Goal: Information Seeking & Learning: Check status

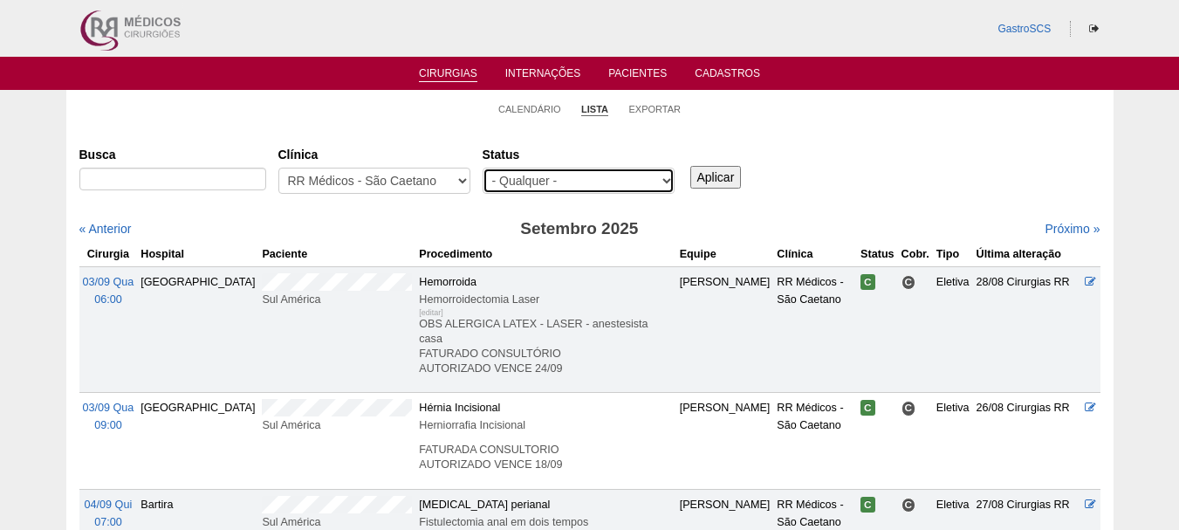
click at [591, 184] on select "- Qualquer - Reservada Confirmada Suspensa Cancelada" at bounding box center [578, 181] width 192 height 26
select select "conf"
click at [482, 168] on select "- Qualquer - Reservada Confirmada Suspensa Cancelada" at bounding box center [578, 181] width 192 height 26
click at [688, 188] on div "Aplicar" at bounding box center [722, 164] width 71 height 48
click at [704, 181] on input "Aplicar" at bounding box center [715, 177] width 51 height 23
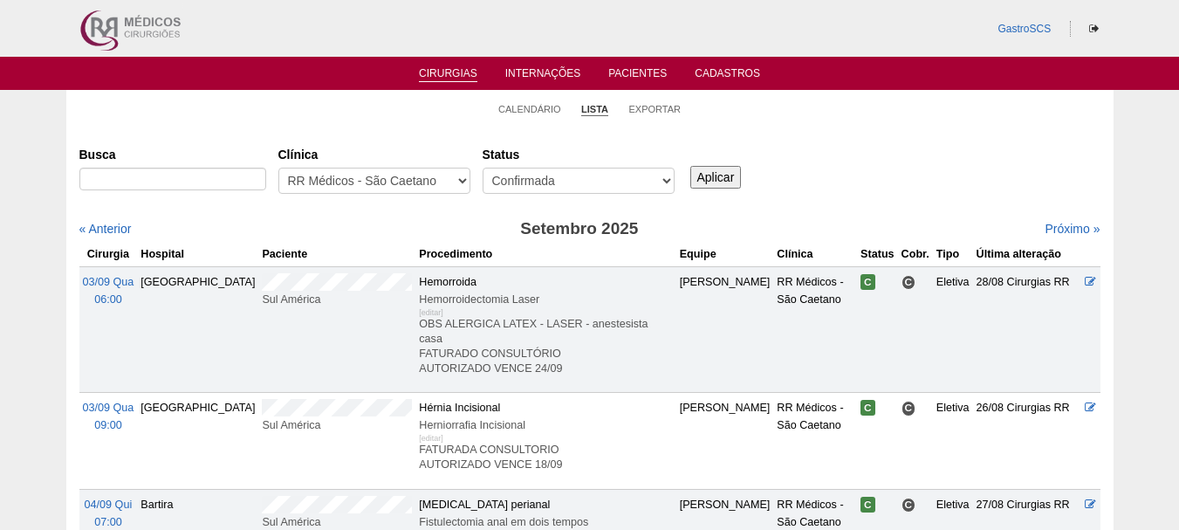
click at [708, 174] on input "Aplicar" at bounding box center [715, 177] width 51 height 23
click at [452, 177] on select "- Qualquer - 6R Alphaville Assunção Bartira Brasil Christovão da Gama Cruz Azul…" at bounding box center [374, 181] width 192 height 26
select select "53"
click at [278, 168] on select "- Qualquer - 6R Alphaville Assunção Bartira Brasil Christovão da Gama Cruz Azul…" at bounding box center [374, 181] width 192 height 26
click at [717, 180] on input "Aplicar" at bounding box center [715, 177] width 51 height 23
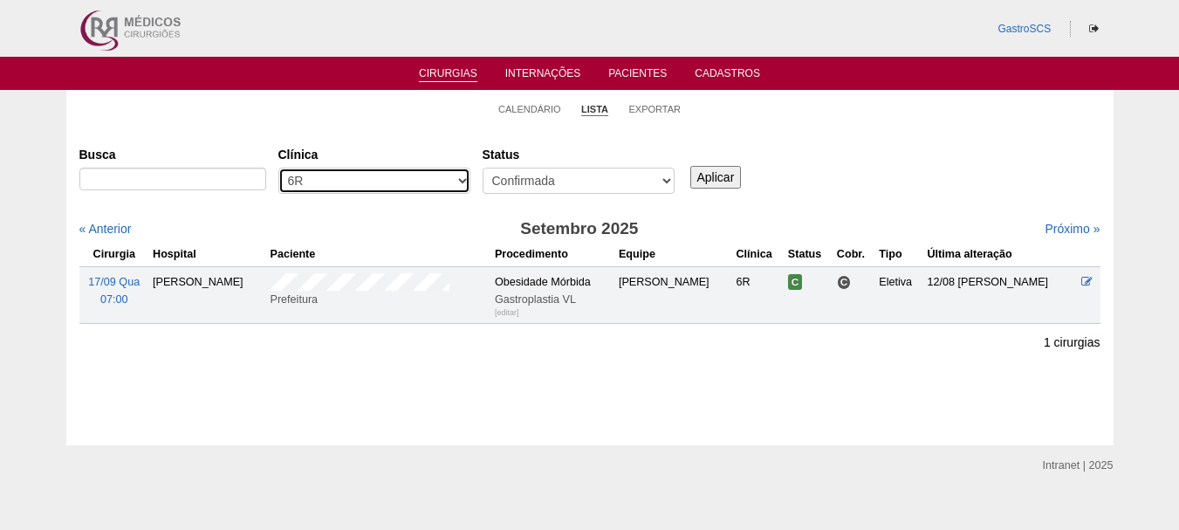
click at [394, 180] on select "- Qualquer - 6R Alphaville Assunção Bartira Brasil Christovão da Gama Cruz Azul…" at bounding box center [374, 181] width 192 height 26
select select "40"
click at [278, 168] on select "- Qualquer - 6R Alphaville Assunção Bartira Brasil Christovão da Gama Cruz Azul…" at bounding box center [374, 181] width 192 height 26
click at [708, 193] on div "Busca Clínica - Qualquer - 6R Alphaville Assunção Bartira Brasil Christovão da …" at bounding box center [589, 171] width 1021 height 63
click at [712, 177] on input "Aplicar" at bounding box center [715, 177] width 51 height 23
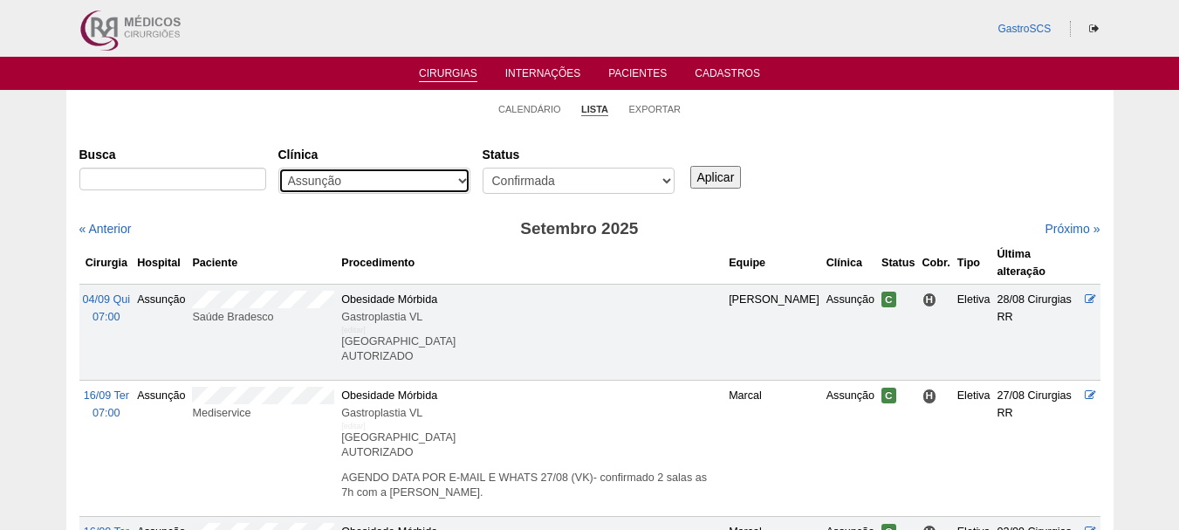
click at [389, 180] on select "- Qualquer - 6R Alphaville Assunção Bartira Brasil Christovão da Gama Cruz Azul…" at bounding box center [374, 181] width 192 height 26
select select "50"
click at [278, 168] on select "- Qualquer - 6R Alphaville Assunção Bartira Brasil Christovão da Gama Cruz Azul…" at bounding box center [374, 181] width 192 height 26
click at [706, 188] on input "Aplicar" at bounding box center [715, 177] width 51 height 23
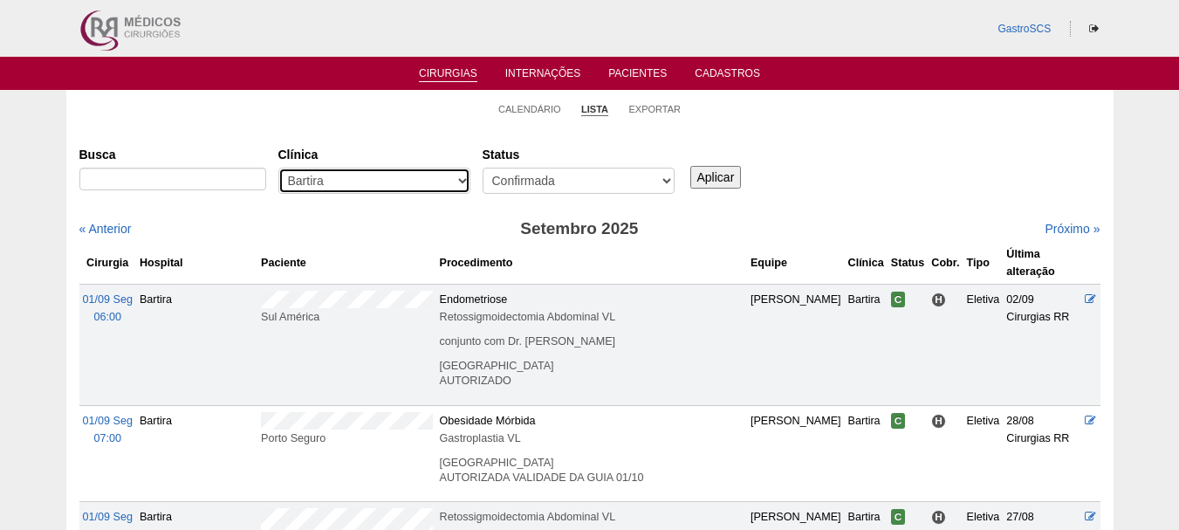
click at [304, 183] on select "- Qualquer - 6R Alphaville Assunção Bartira Brasil Christovão da Gama Cruz Azul…" at bounding box center [374, 181] width 192 height 26
select select "37"
click at [278, 168] on select "- Qualquer - 6R Alphaville Assunção Bartira Brasil Christovão da Gama Cruz Azul…" at bounding box center [374, 181] width 192 height 26
click at [717, 184] on input "Aplicar" at bounding box center [715, 177] width 51 height 23
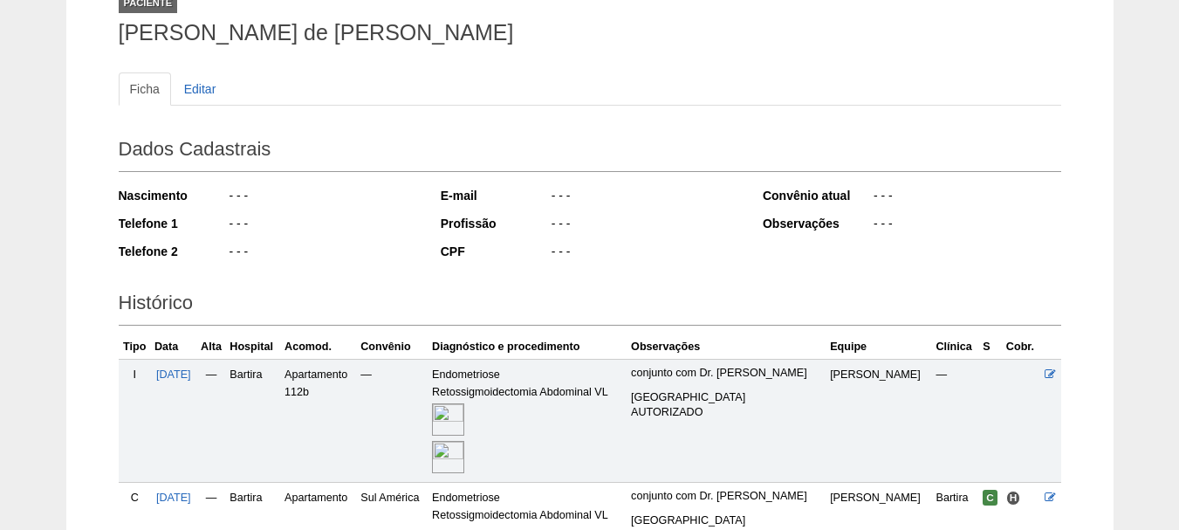
scroll to position [262, 0]
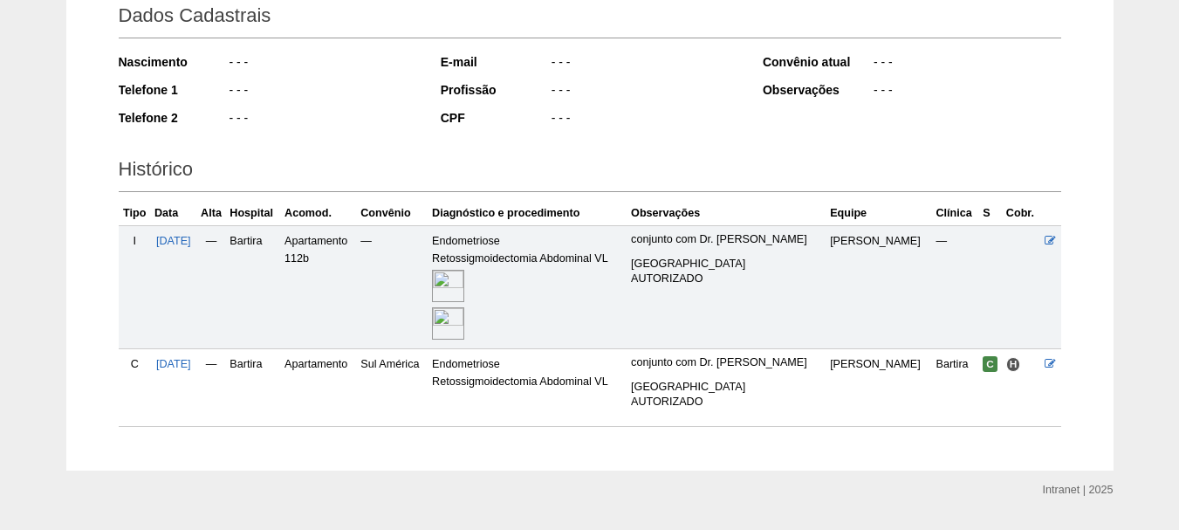
click at [464, 286] on img at bounding box center [448, 286] width 32 height 32
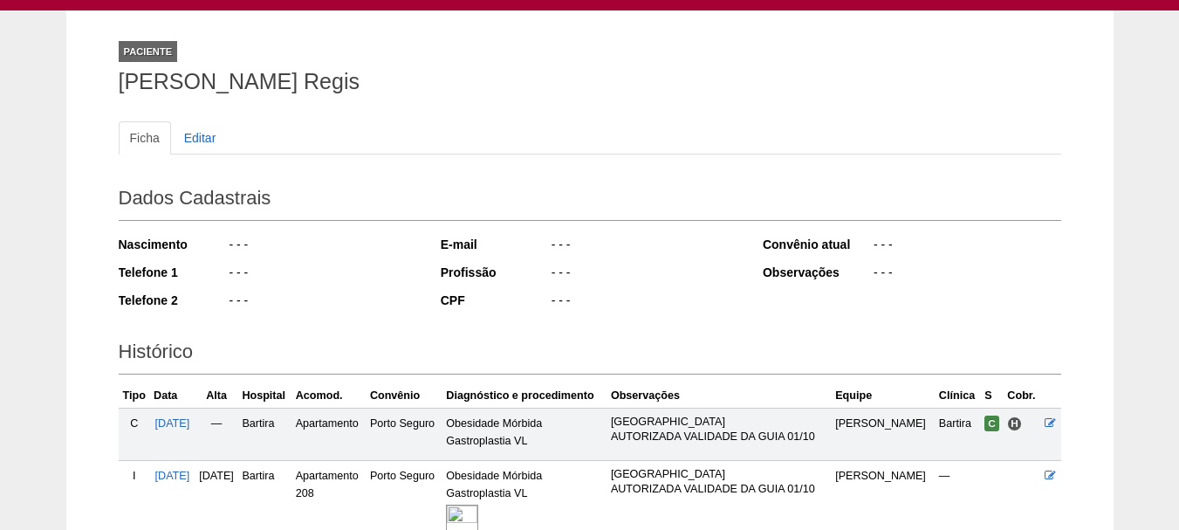
scroll to position [245, 0]
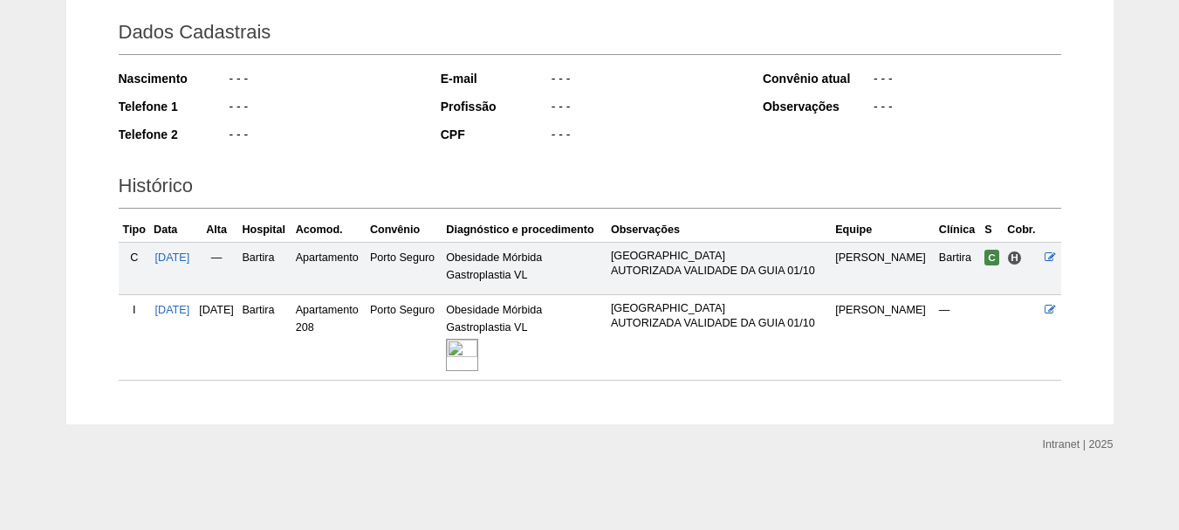
click at [478, 353] on img at bounding box center [462, 355] width 32 height 32
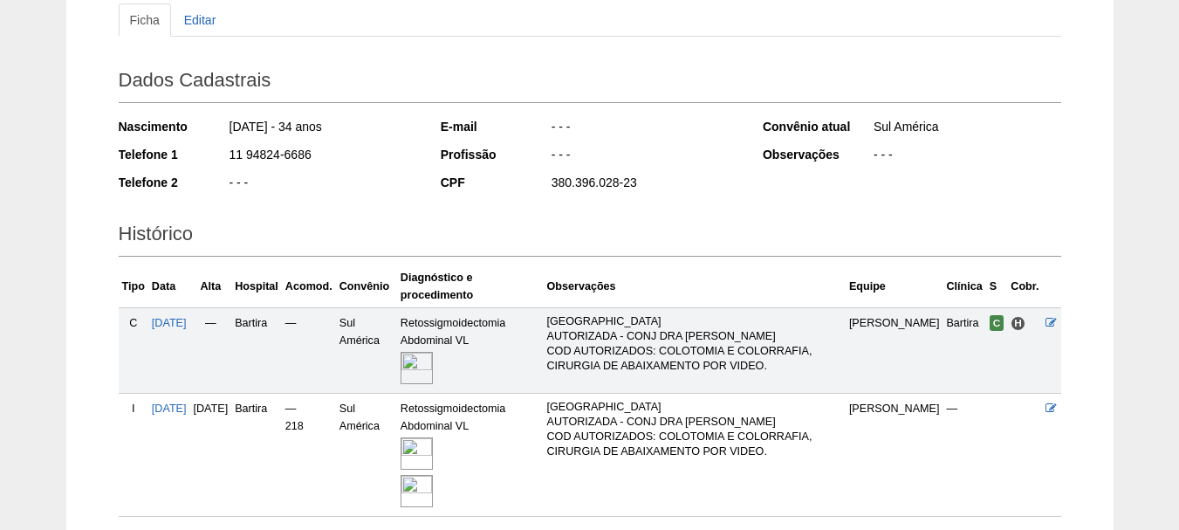
scroll to position [333, 0]
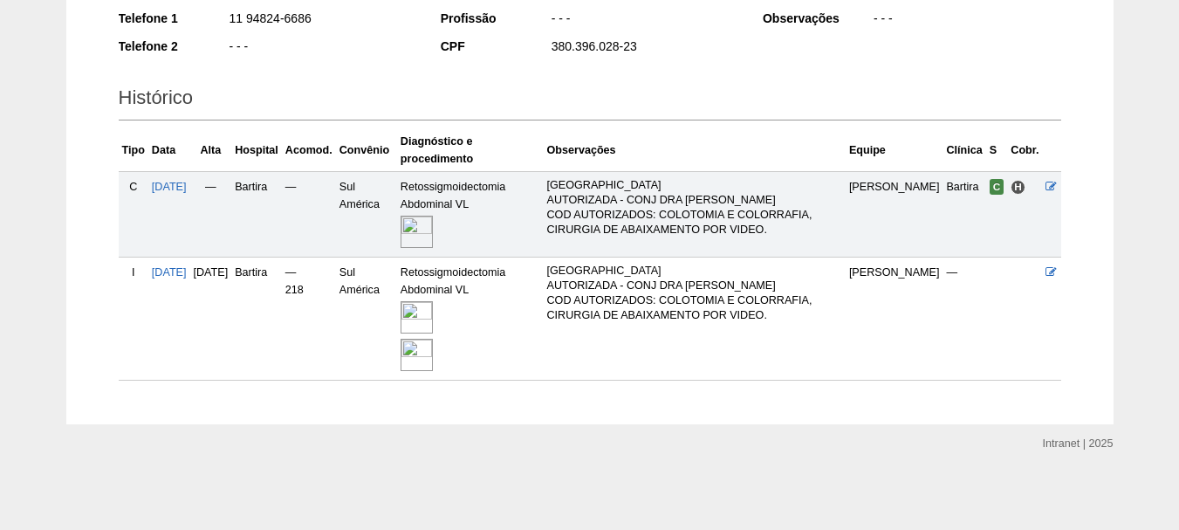
click at [433, 316] on img at bounding box center [416, 317] width 32 height 32
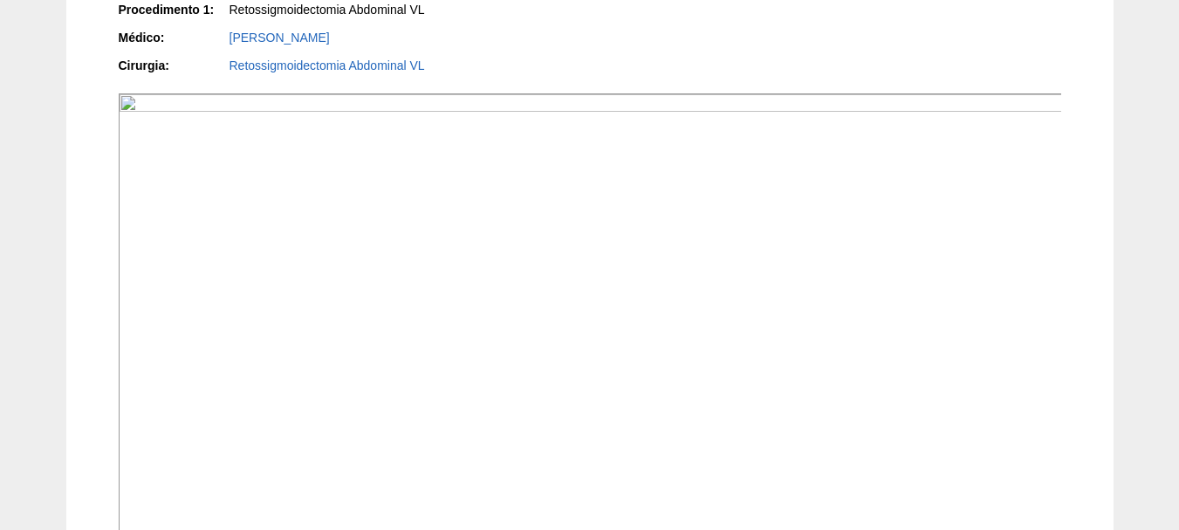
scroll to position [960, 0]
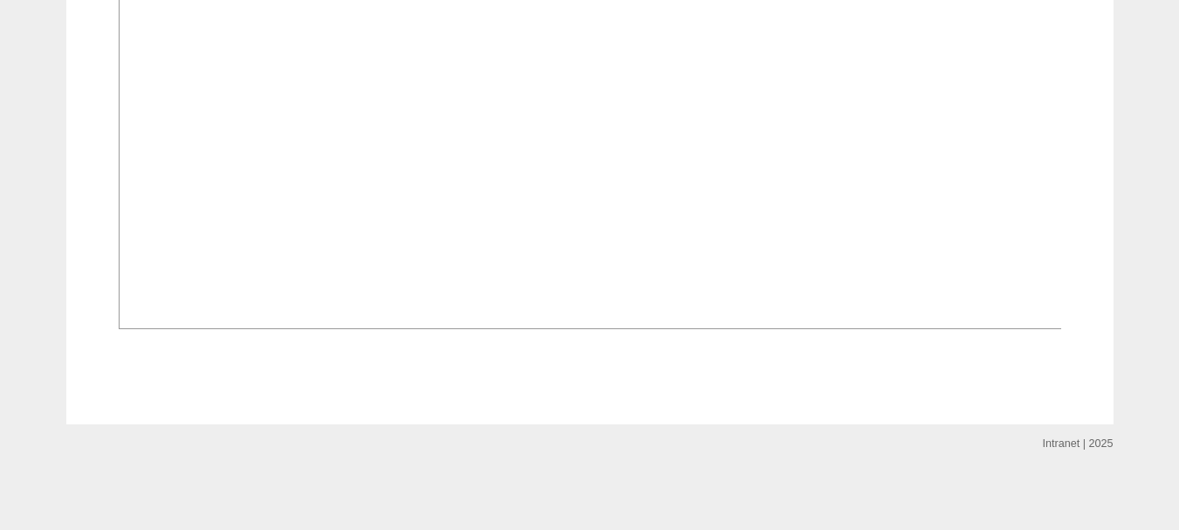
scroll to position [698, 0]
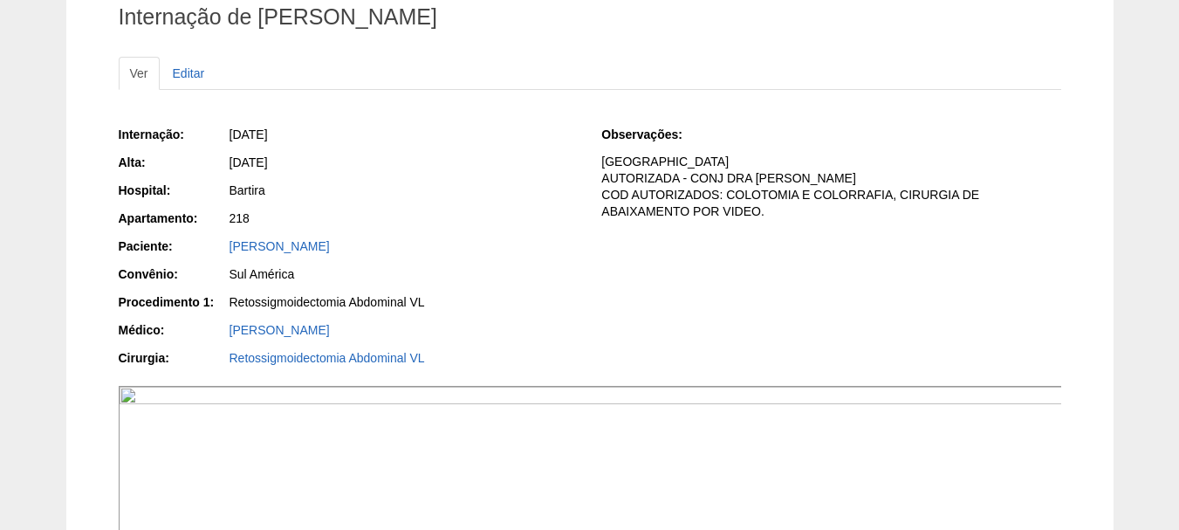
scroll to position [436, 0]
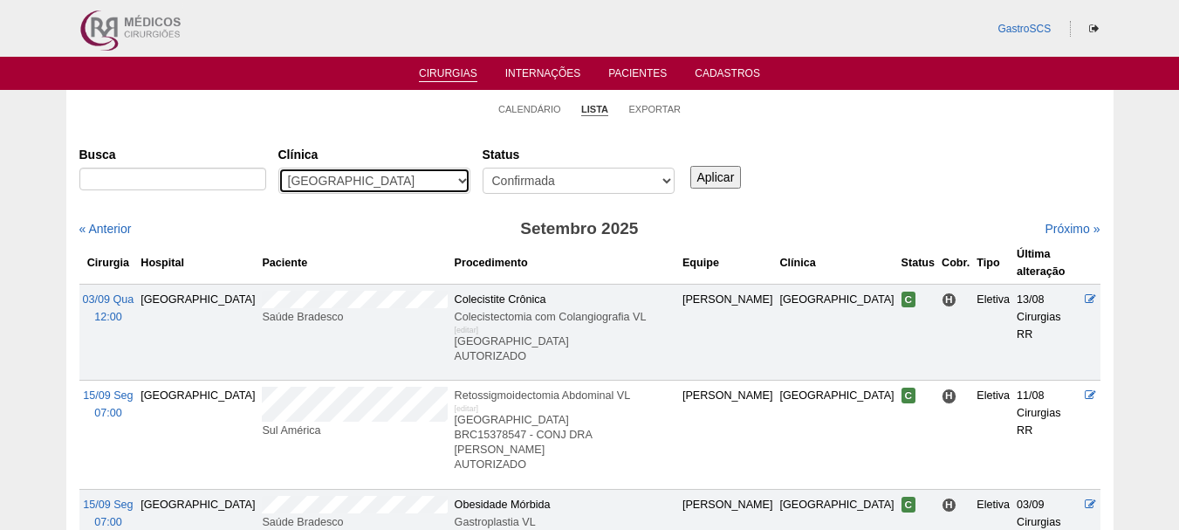
click at [299, 177] on select "- Qualquer - 6R Alphaville Assunção Bartira Brasil Christovão da Gama Cruz Azul…" at bounding box center [374, 181] width 192 height 26
click at [352, 151] on label "Clínica" at bounding box center [374, 154] width 192 height 17
click at [352, 168] on select "- Qualquer - 6R Alphaville Assunção Bartira Brasil Christovão da Gama Cruz Azul…" at bounding box center [374, 181] width 192 height 26
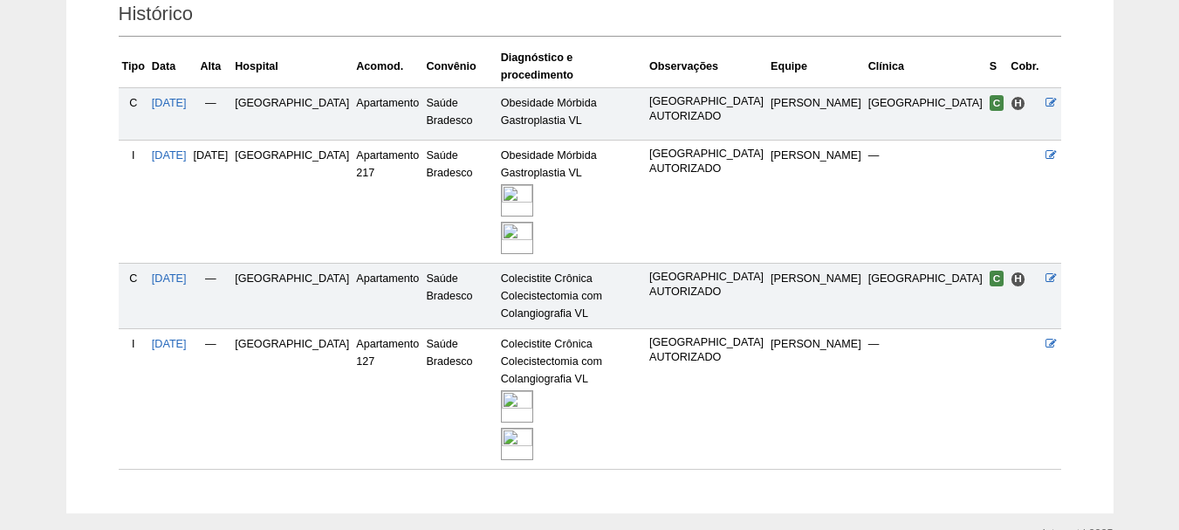
scroll to position [436, 0]
click at [541, 423] on div at bounding box center [571, 442] width 141 height 38
click at [533, 426] on img at bounding box center [517, 442] width 32 height 32
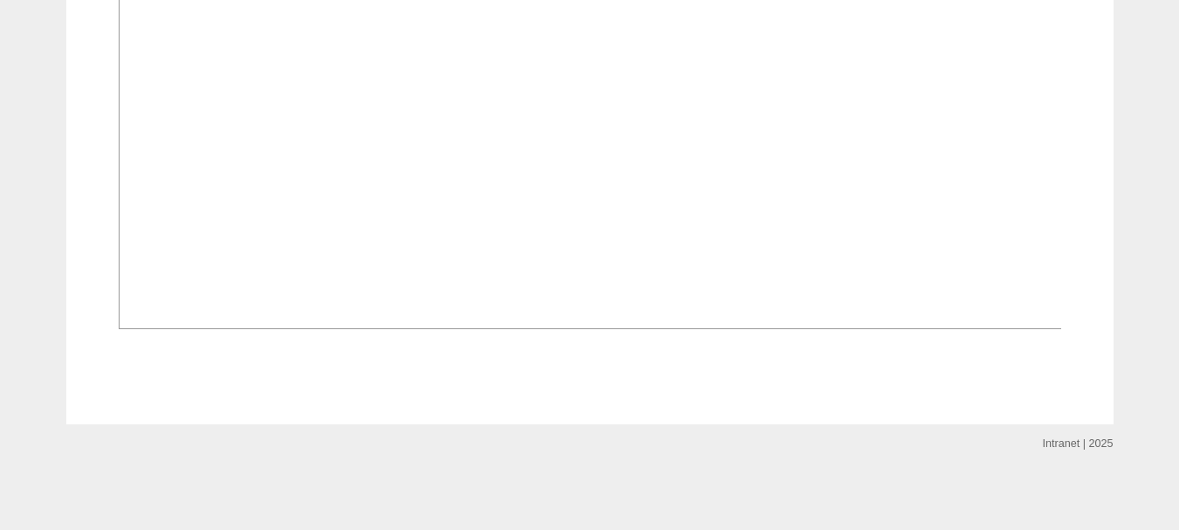
scroll to position [2756, 0]
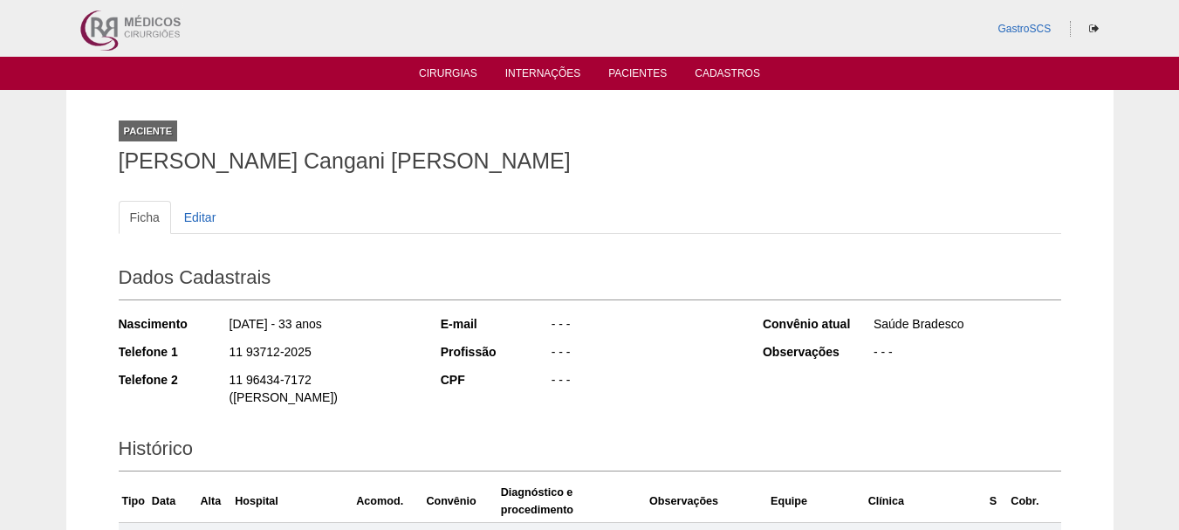
scroll to position [430, 0]
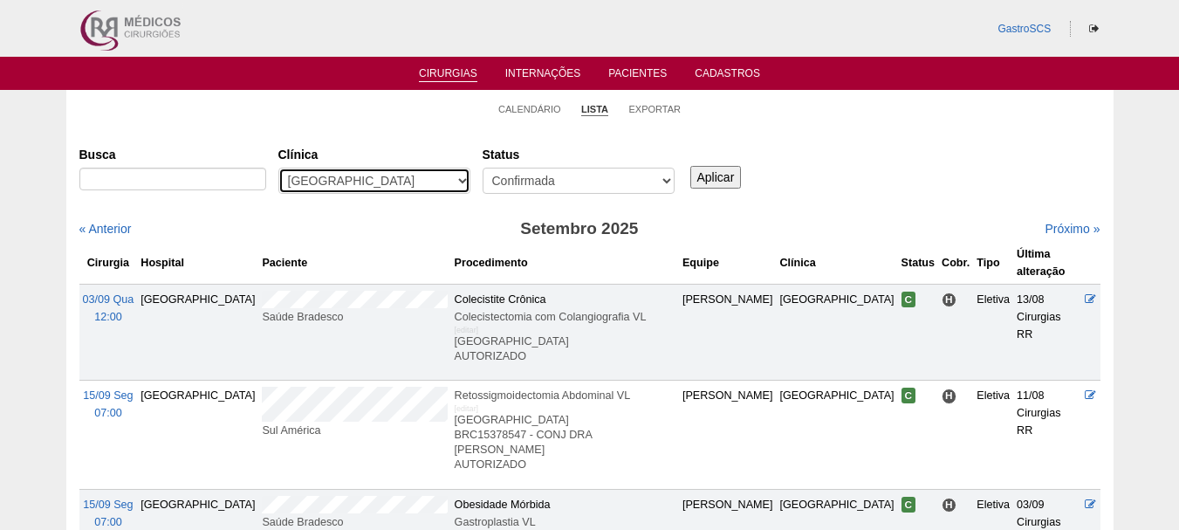
click at [394, 180] on select "- Qualquer - 6R Alphaville Assunção Bartira Brasil Christovão da Gama Cruz Azul…" at bounding box center [374, 181] width 192 height 26
select select "73"
click at [278, 168] on select "- Qualquer - 6R Alphaville Assunção Bartira Brasil Christovão da Gama Cruz Azul…" at bounding box center [374, 181] width 192 height 26
click at [703, 186] on input "Aplicar" at bounding box center [715, 177] width 51 height 23
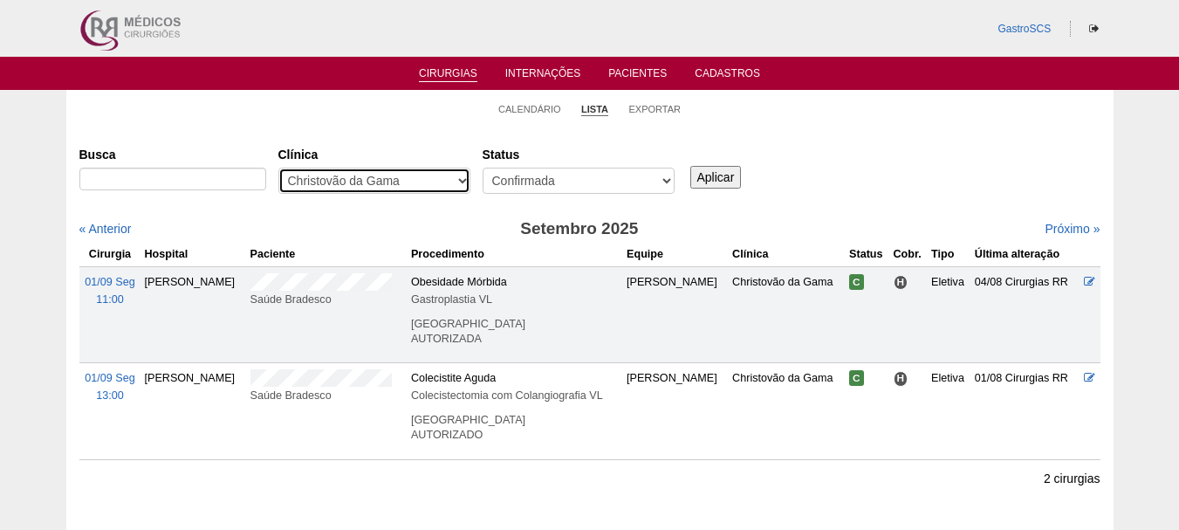
click at [393, 182] on select "- Qualquer - 6R Alphaville Assunção Bartira Brasil Christovão da Gama Cruz Azul…" at bounding box center [374, 181] width 192 height 26
select select "74"
click at [278, 168] on select "- Qualquer - 6R Alphaville Assunção Bartira Brasil Christovão da Gama Cruz Azul…" at bounding box center [374, 181] width 192 height 26
click at [702, 183] on input "Aplicar" at bounding box center [715, 177] width 51 height 23
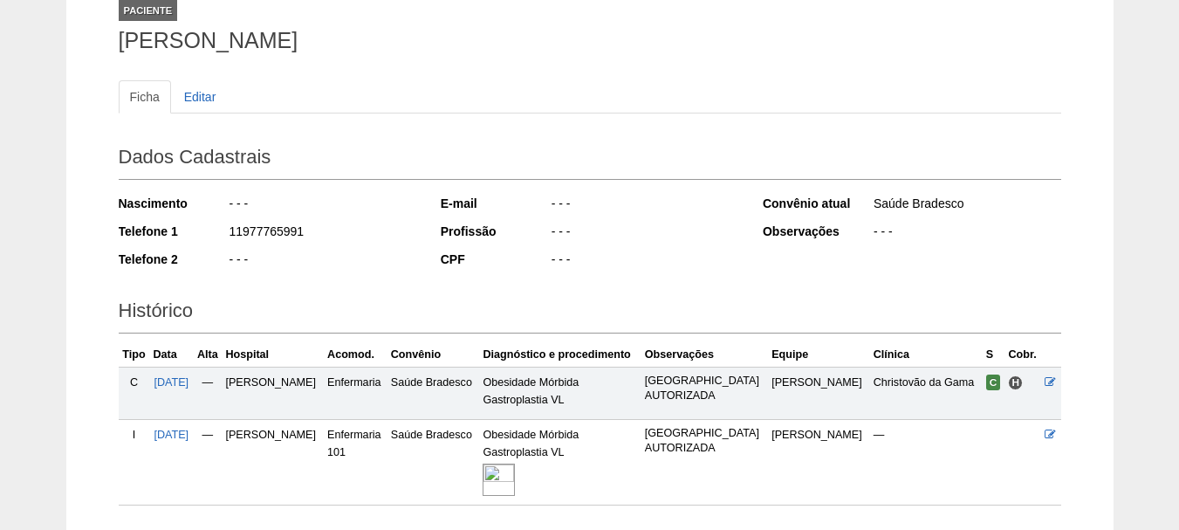
scroll to position [245, 0]
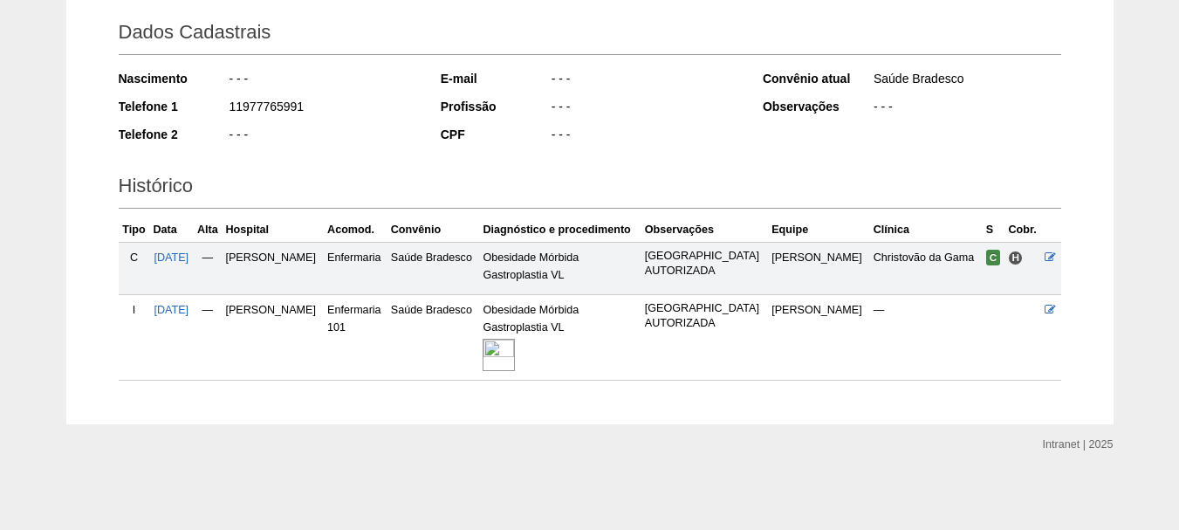
click at [515, 353] on img at bounding box center [498, 355] width 32 height 32
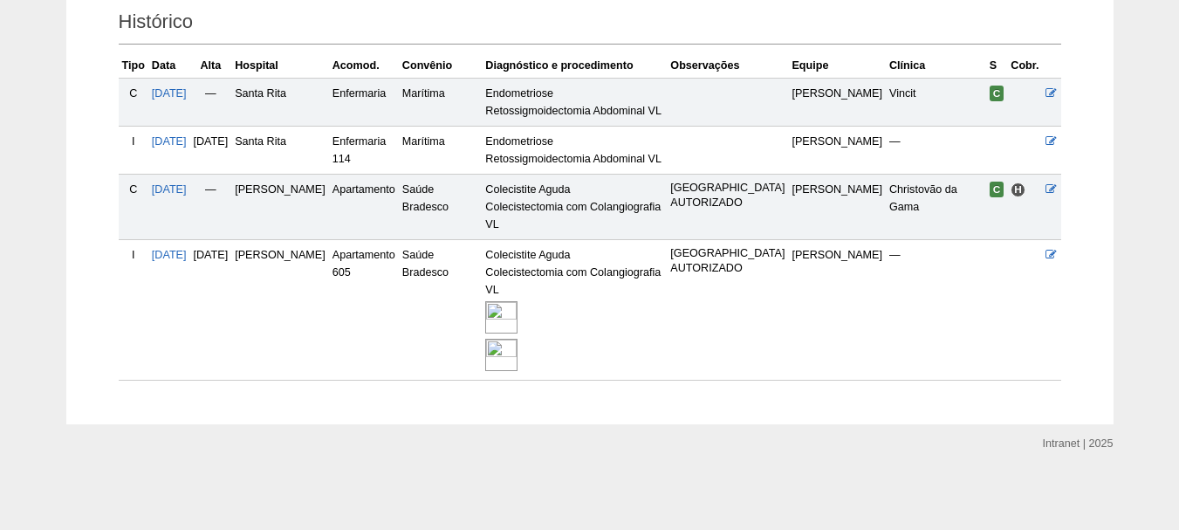
scroll to position [436, 0]
click at [517, 362] on img at bounding box center [501, 355] width 32 height 32
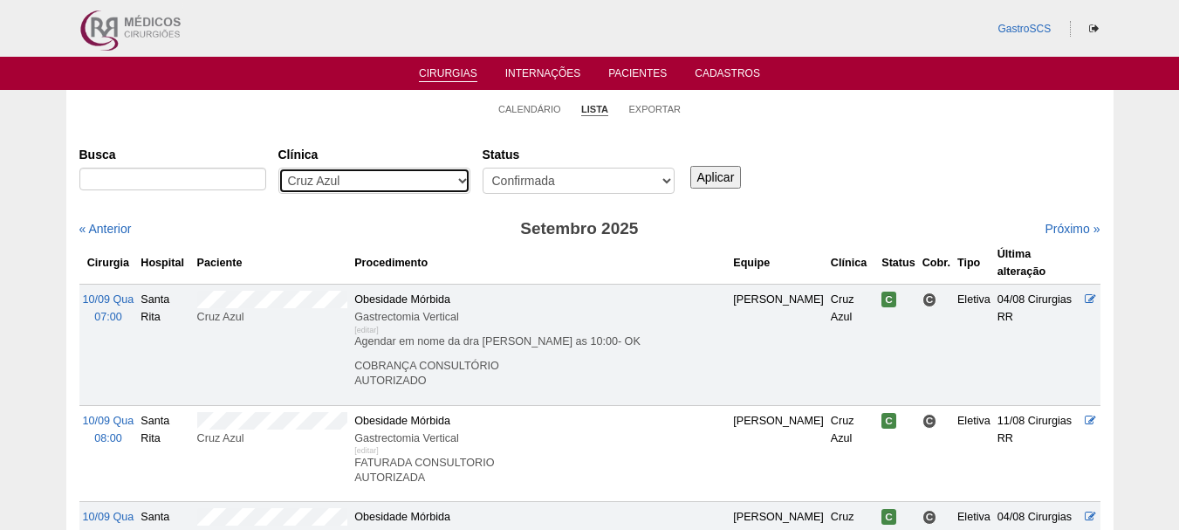
click at [380, 184] on select "- Qualquer - 6R Alphaville Assunção Bartira Brasil Christovão da Gama Cruz Azul…" at bounding box center [374, 181] width 192 height 26
select select "72"
click at [278, 168] on select "- Qualquer - 6R Alphaville Assunção Bartira Brasil Christovão da Gama Cruz Azul…" at bounding box center [374, 181] width 192 height 26
click at [713, 176] on input "Aplicar" at bounding box center [715, 177] width 51 height 23
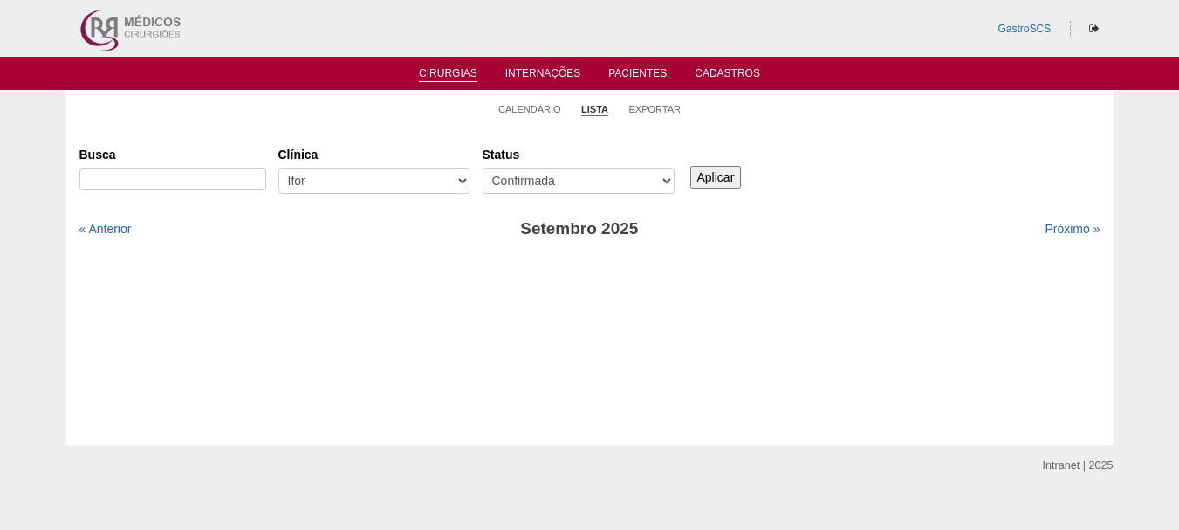
drag, startPoint x: 431, startPoint y: 155, endPoint x: 424, endPoint y: 168, distance: 14.1
click at [428, 161] on label "Clínica" at bounding box center [374, 154] width 192 height 17
click at [428, 168] on select "- Qualquer - 6R Alphaville Assunção Bartira Brasil Christovão da Gama Cruz Azul…" at bounding box center [374, 181] width 192 height 26
click at [414, 181] on select "- Qualquer - 6R Alphaville Assunção Bartira Brasil Christovão da Gama Cruz Azul…" at bounding box center [374, 181] width 192 height 26
select select "57"
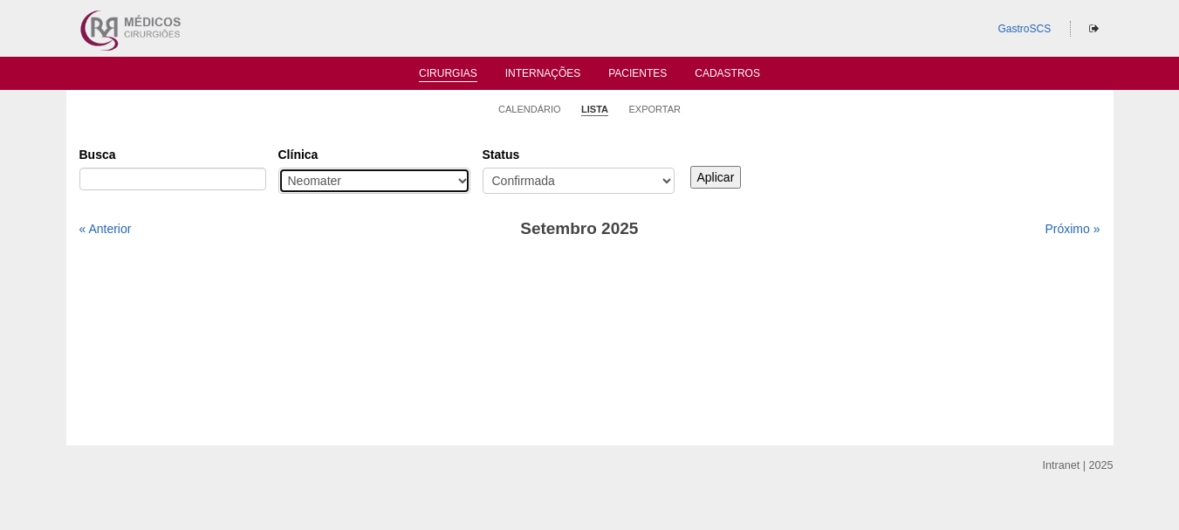
click at [278, 168] on select "- Qualquer - 6R Alphaville Assunção Bartira Brasil Christovão da Gama Cruz Azul…" at bounding box center [374, 181] width 192 height 26
click at [697, 179] on input "Aplicar" at bounding box center [715, 177] width 51 height 23
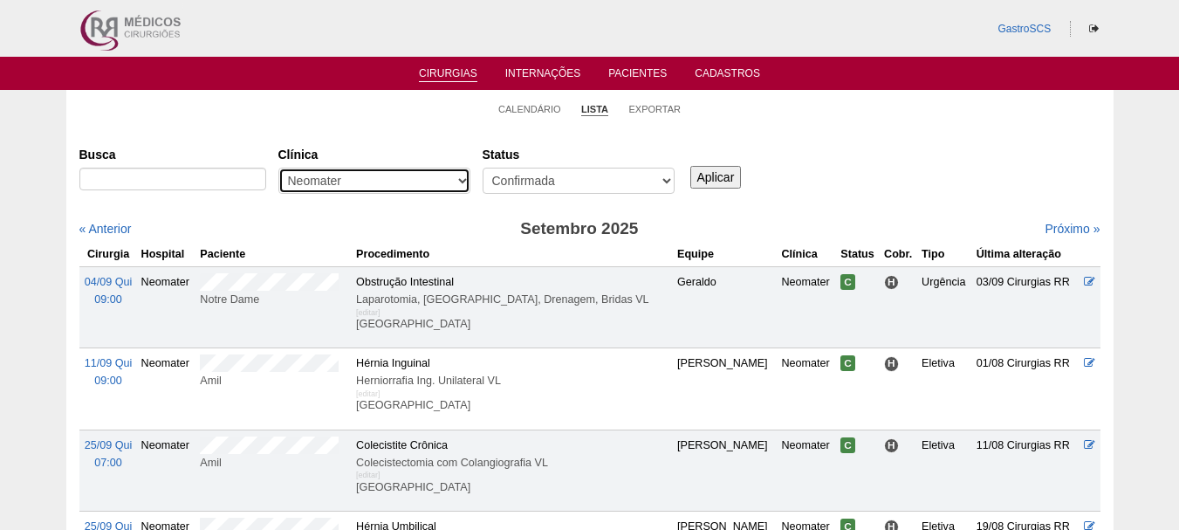
click at [344, 179] on select "- Qualquer - 6R Alphaville Assunção Bartira Brasil Christovão da Gama Cruz Azul…" at bounding box center [374, 181] width 192 height 26
select select "24"
click at [278, 168] on select "- Qualquer - 6R Alphaville Assunção Bartira Brasil Christovão da Gama Cruz Azul…" at bounding box center [374, 181] width 192 height 26
click at [690, 177] on input "Aplicar" at bounding box center [715, 177] width 51 height 23
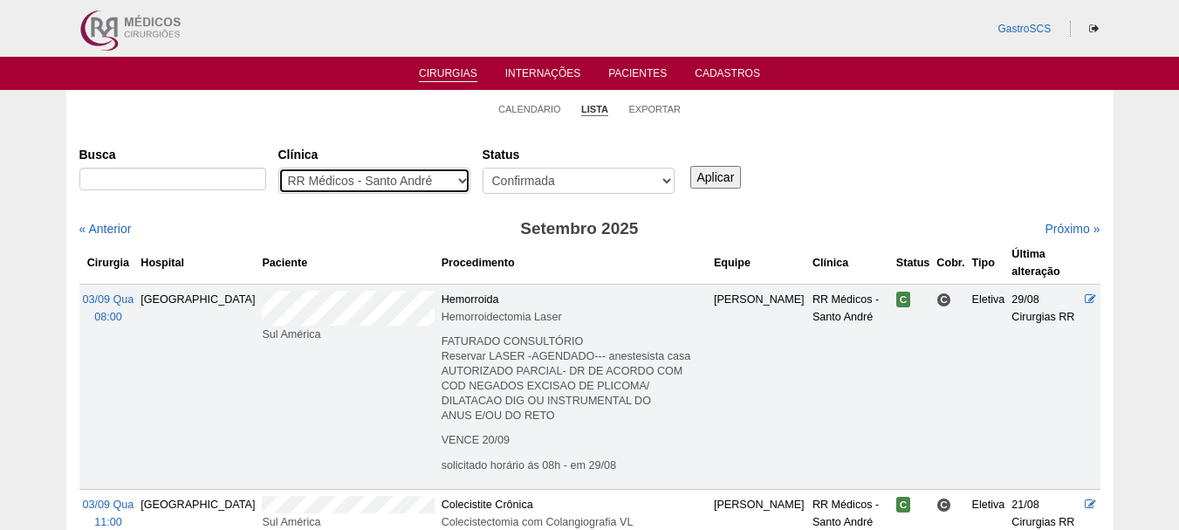
click at [363, 182] on select "- Qualquer - 6R Alphaville Assunção Bartira Brasil Christovão da Gama Cruz Azul…" at bounding box center [374, 181] width 192 height 26
click at [411, 188] on select "- Qualquer - 6R Alphaville Assunção Bartira Brasil Christovão da Gama Cruz Azul…" at bounding box center [374, 181] width 192 height 26
select select "25"
click at [278, 168] on select "- Qualquer - 6R Alphaville Assunção Bartira Brasil Christovão da Gama Cruz Azul…" at bounding box center [374, 181] width 192 height 26
click at [708, 168] on input "Aplicar" at bounding box center [715, 177] width 51 height 23
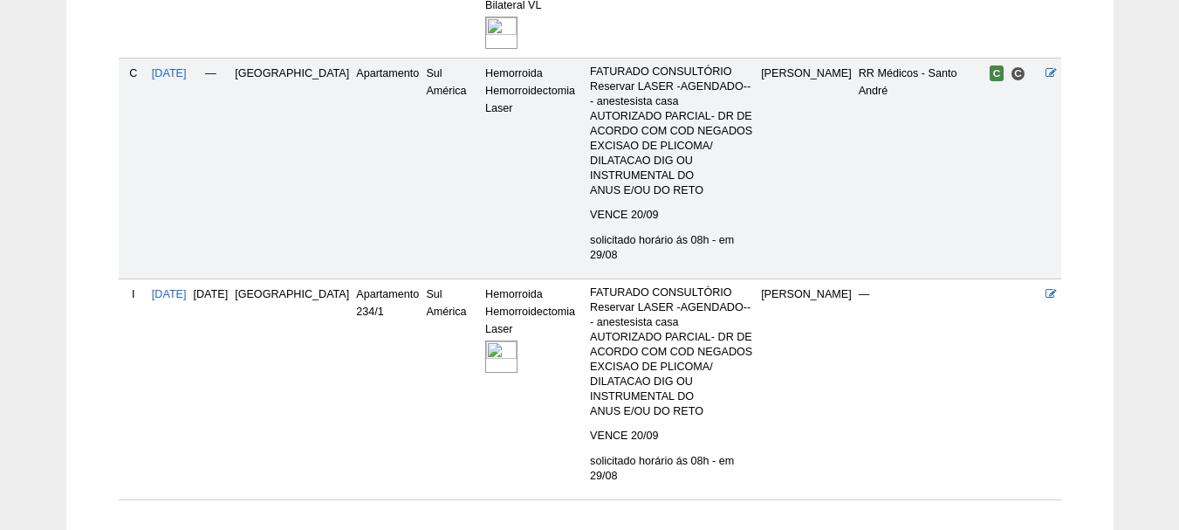
scroll to position [616, 0]
click at [485, 339] on img at bounding box center [501, 355] width 32 height 32
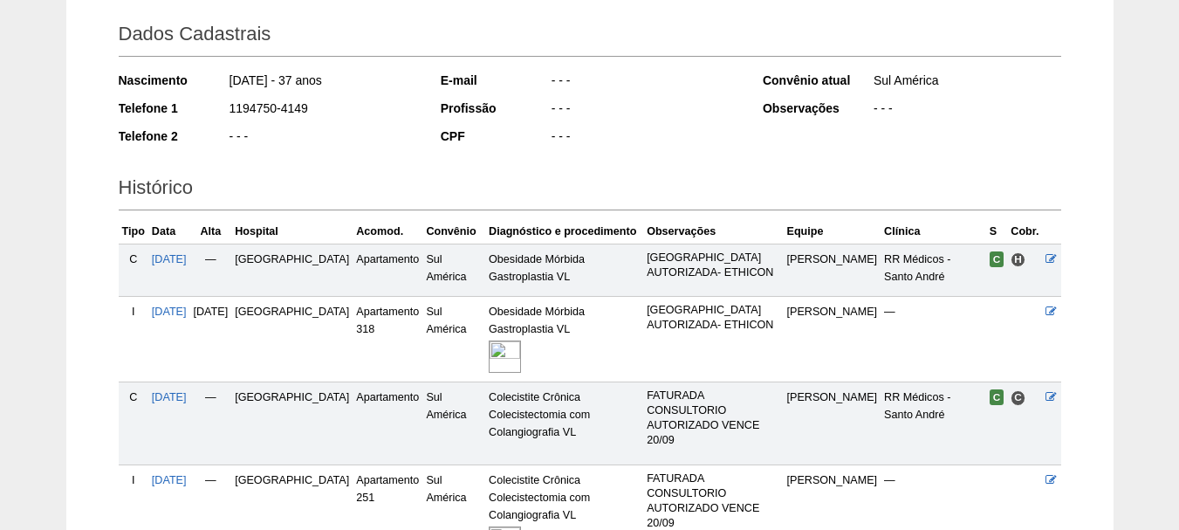
scroll to position [436, 0]
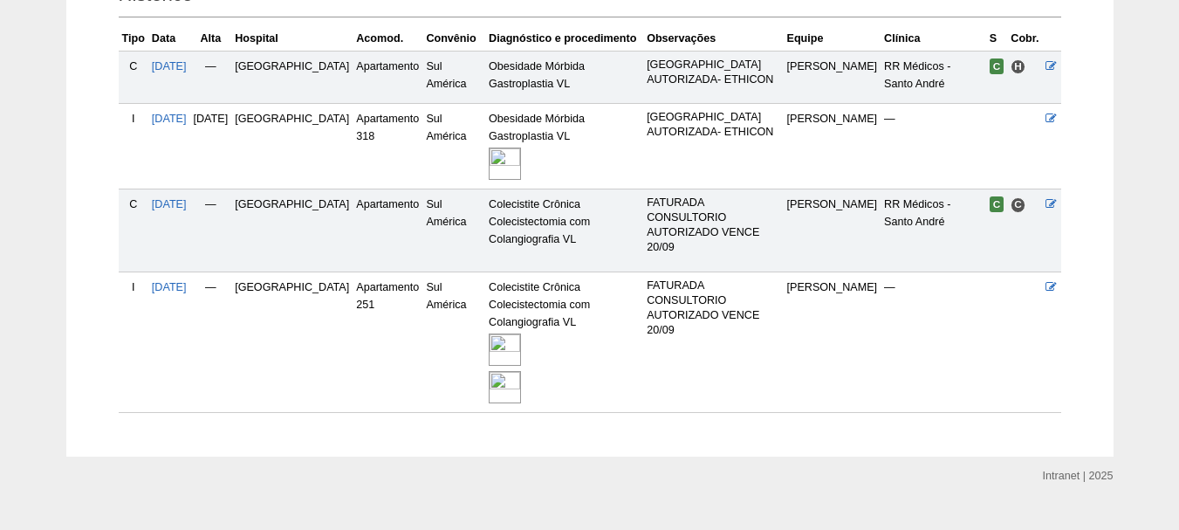
click at [489, 377] on img at bounding box center [505, 387] width 32 height 32
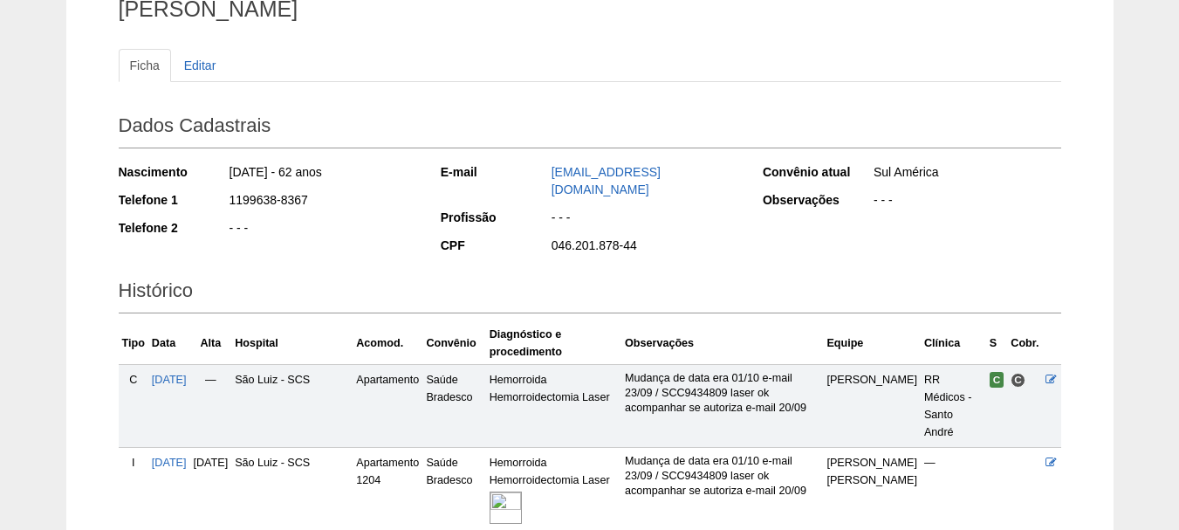
scroll to position [359, 0]
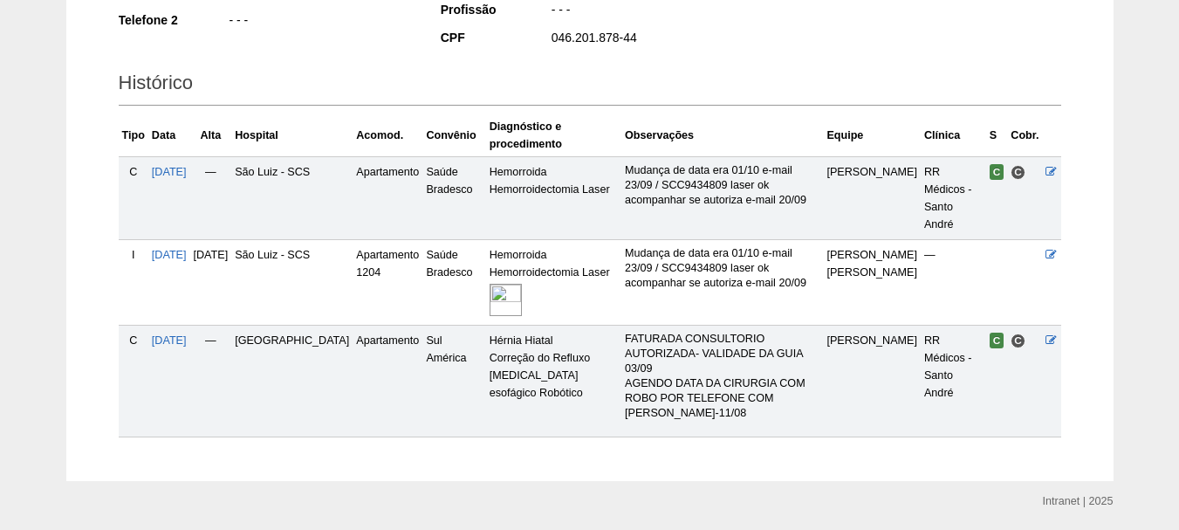
click at [491, 284] on img at bounding box center [505, 300] width 32 height 32
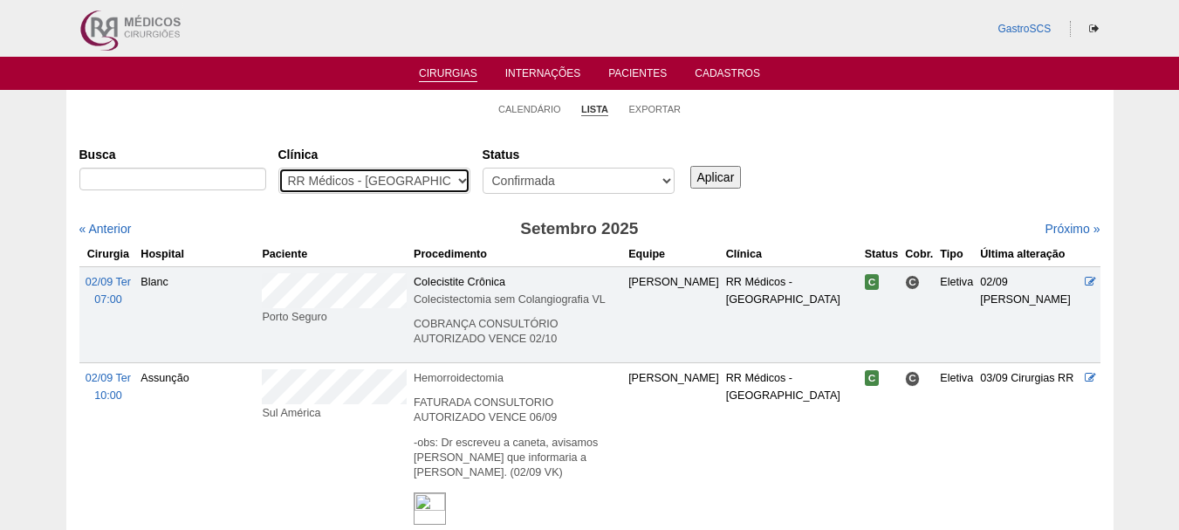
click at [421, 182] on select "- Qualquer - 6R Alphaville Assunção Bartira Brasil Christovão da Gama Cruz Azul…" at bounding box center [374, 181] width 192 height 26
select select "49"
click at [278, 168] on select "- Qualquer - 6R Alphaville Assunção Bartira Brasil Christovão da Gama Cruz Azul…" at bounding box center [374, 181] width 192 height 26
click at [702, 177] on input "Aplicar" at bounding box center [715, 177] width 51 height 23
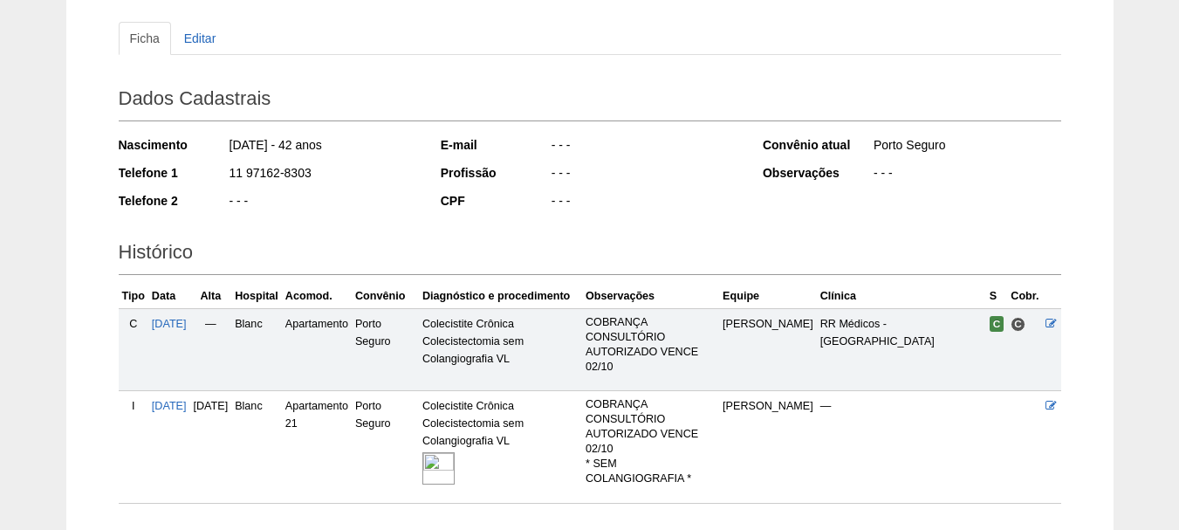
scroll to position [301, 0]
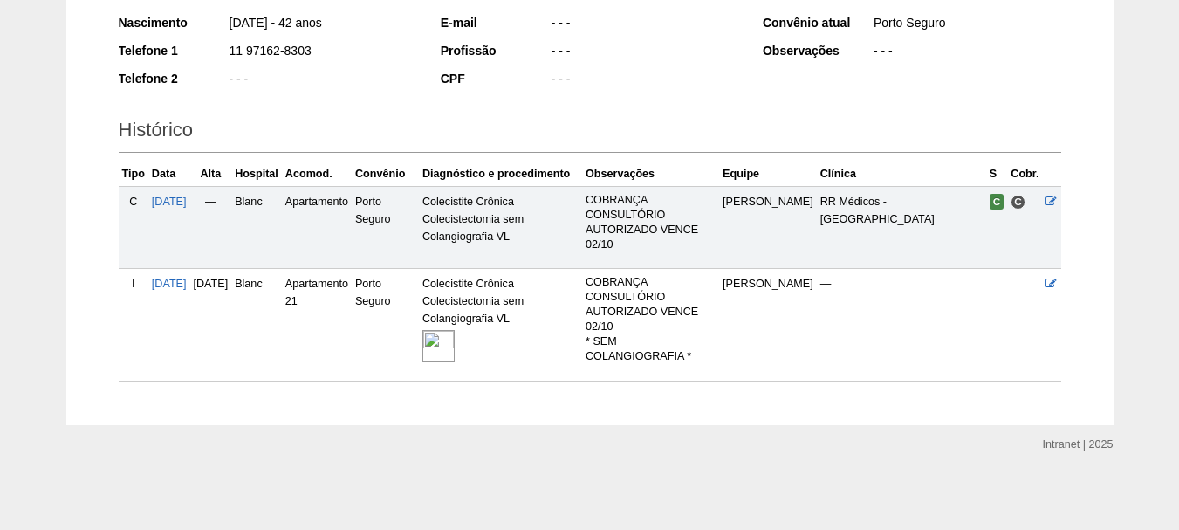
click at [455, 347] on img at bounding box center [438, 346] width 32 height 32
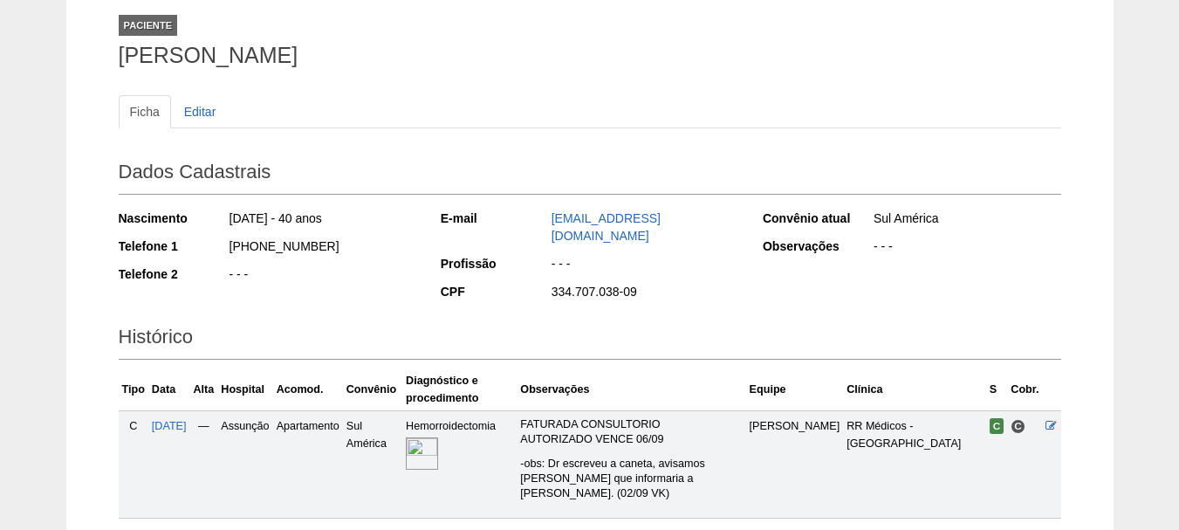
scroll to position [216, 0]
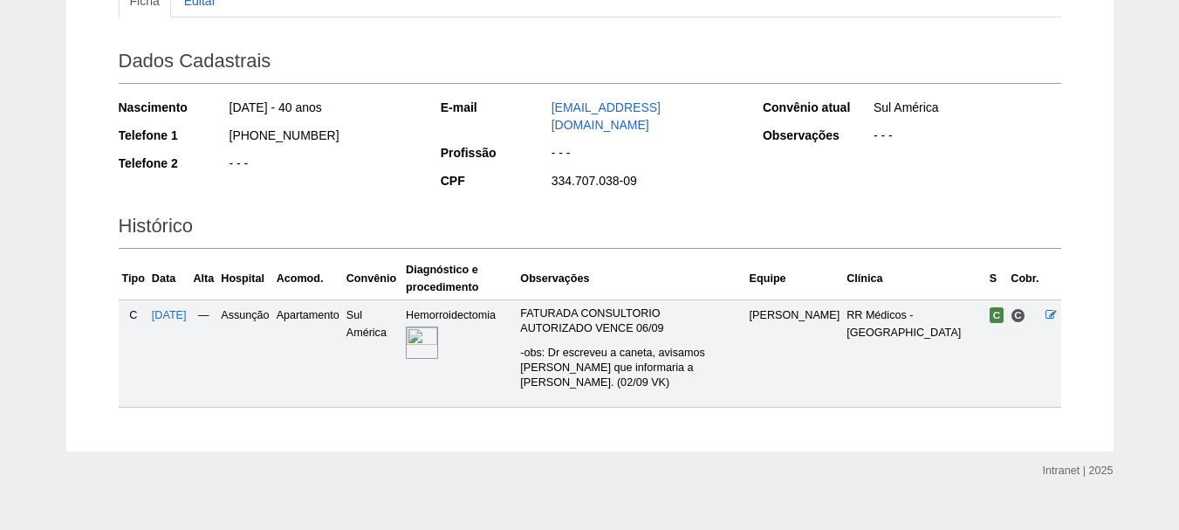
click at [438, 337] on img at bounding box center [422, 342] width 32 height 32
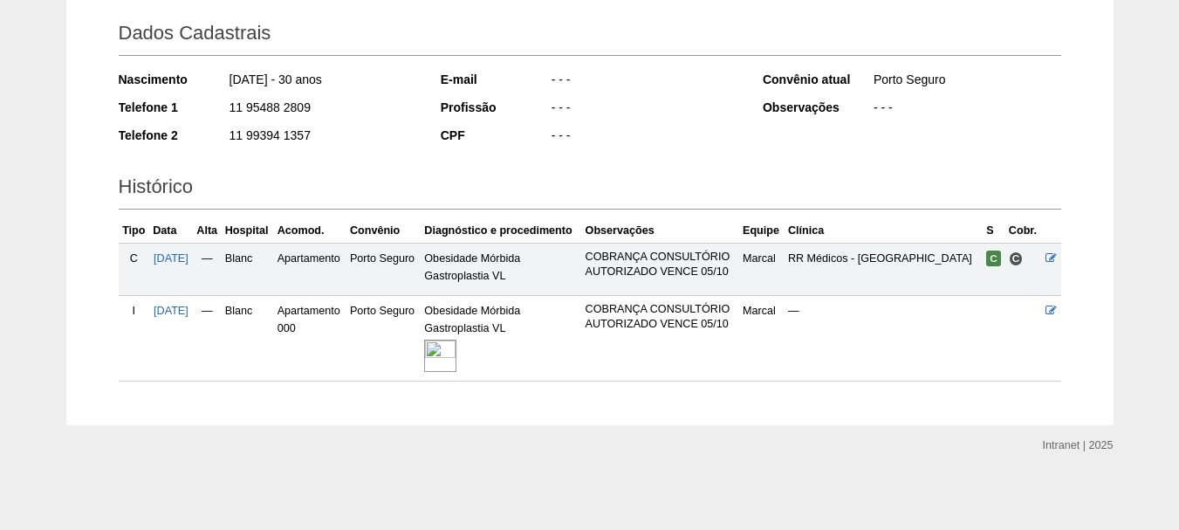
scroll to position [245, 0]
click at [450, 352] on img at bounding box center [440, 355] width 32 height 32
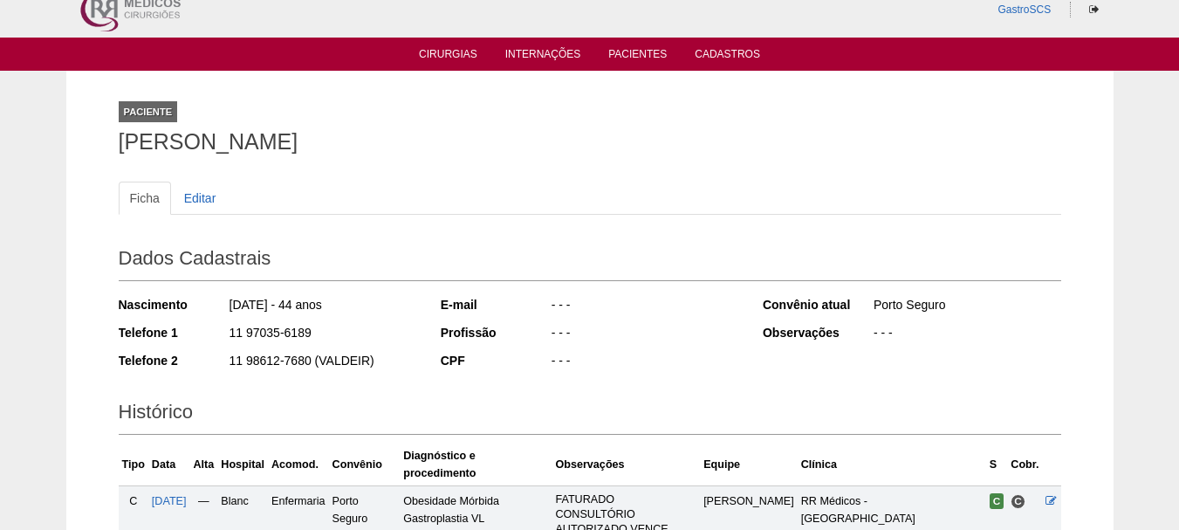
scroll to position [245, 0]
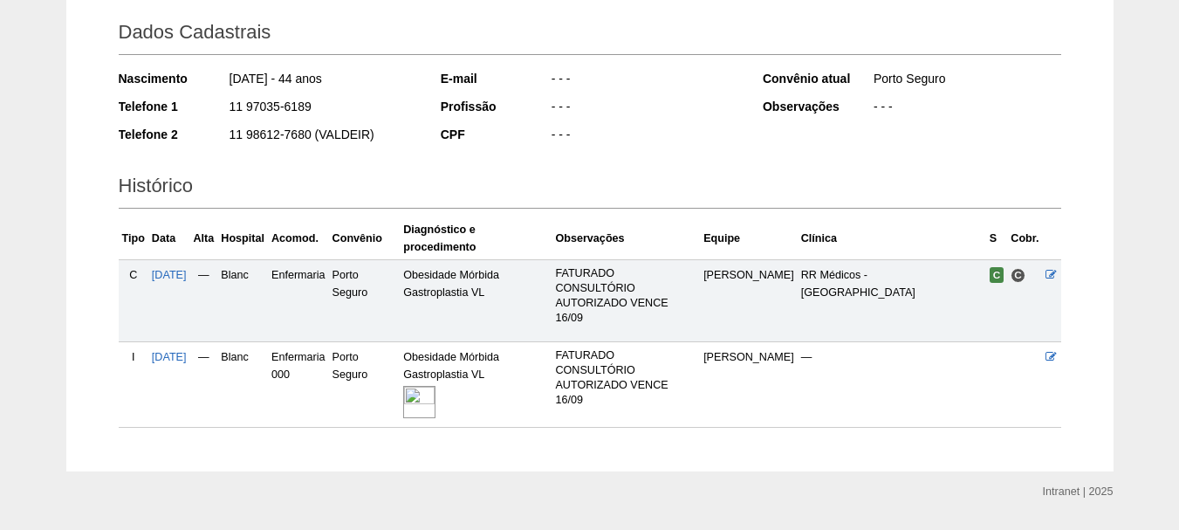
click at [435, 386] on img at bounding box center [419, 402] width 32 height 32
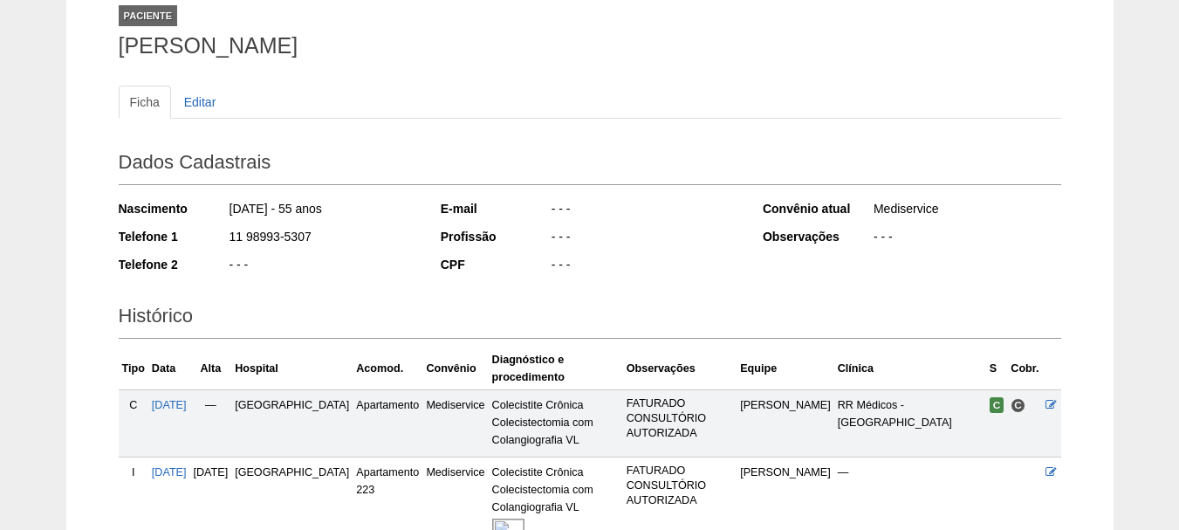
scroll to position [315, 0]
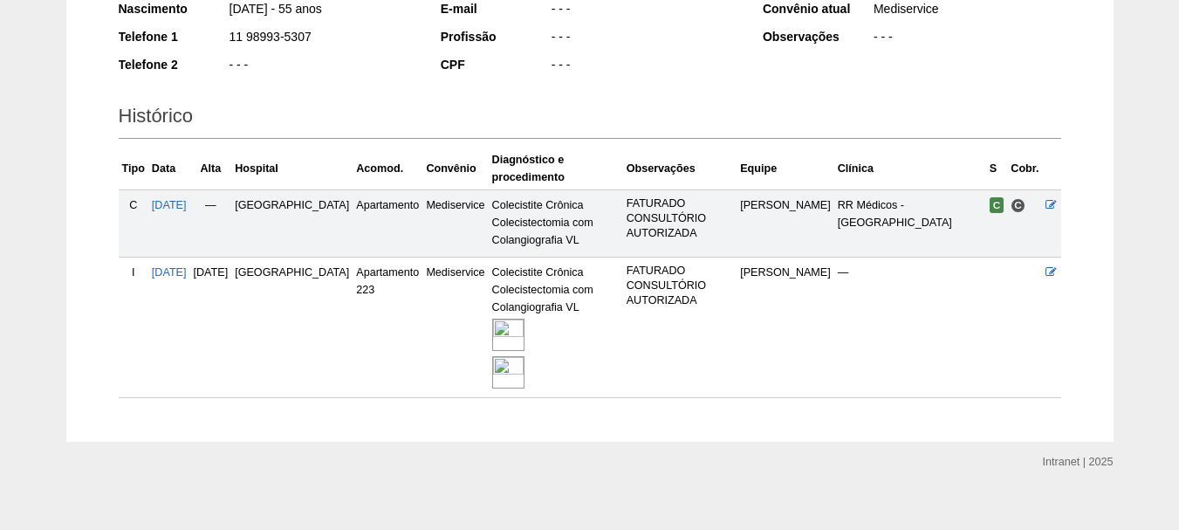
click at [492, 318] on img at bounding box center [508, 334] width 32 height 32
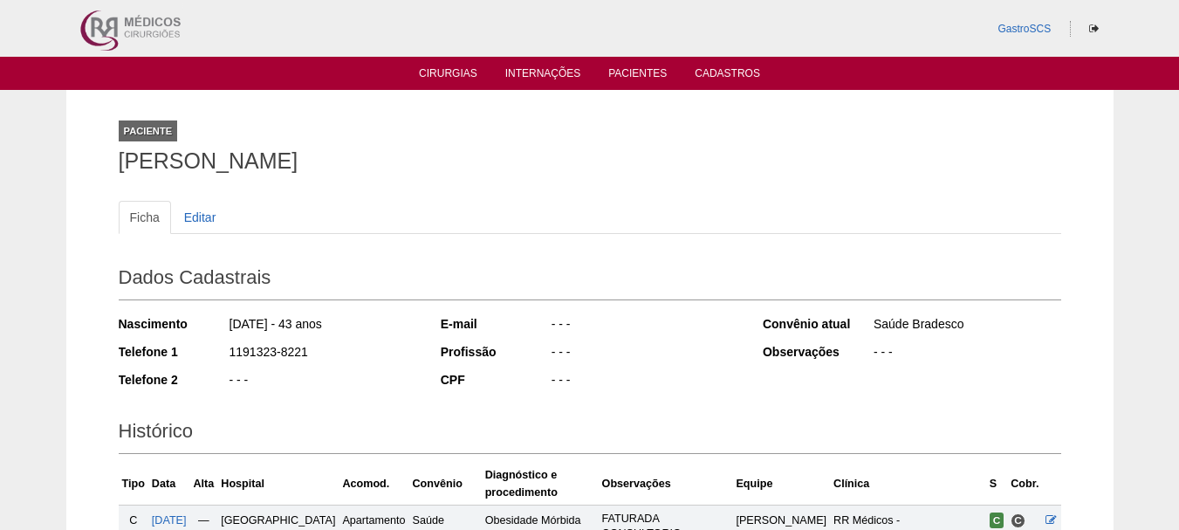
scroll to position [318, 0]
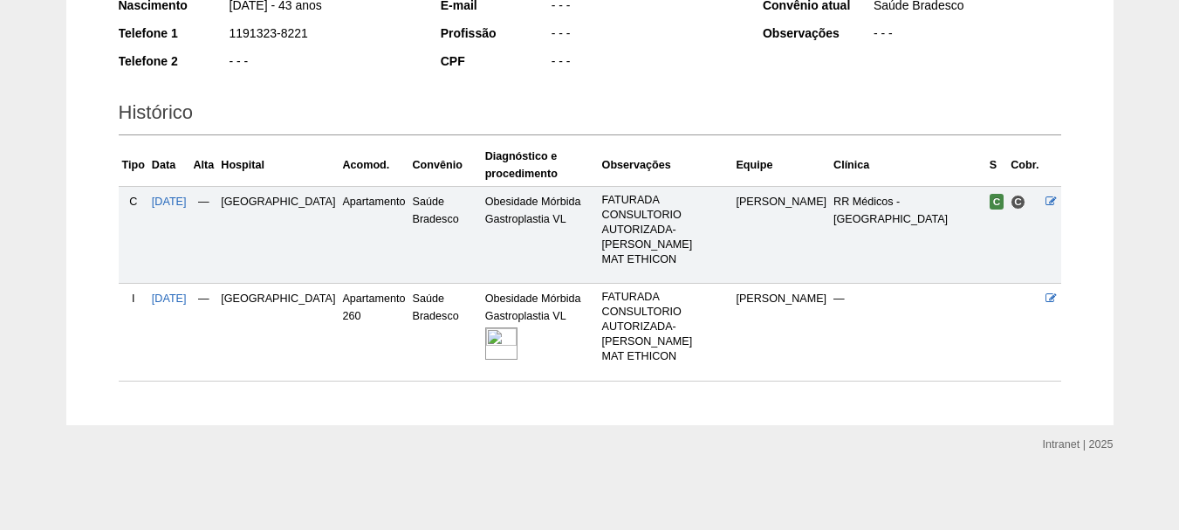
click at [485, 346] on img at bounding box center [501, 343] width 32 height 32
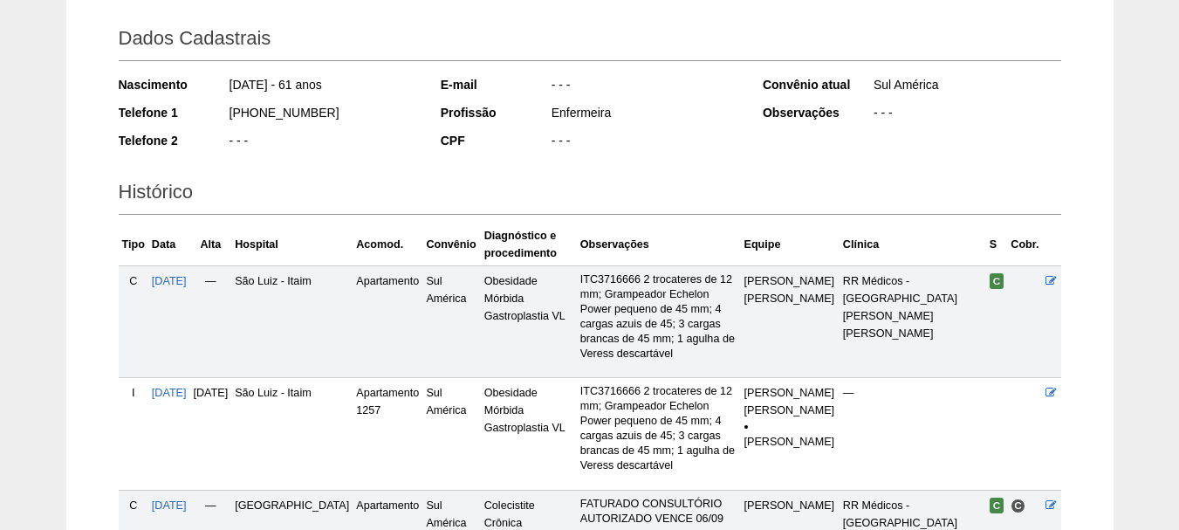
scroll to position [523, 0]
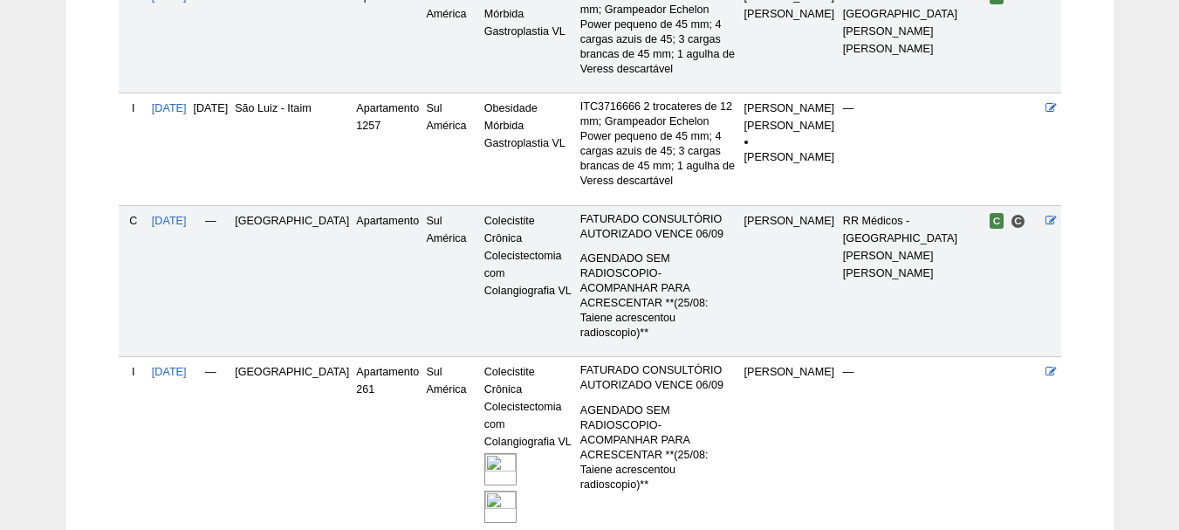
click at [484, 490] on img at bounding box center [500, 506] width 32 height 32
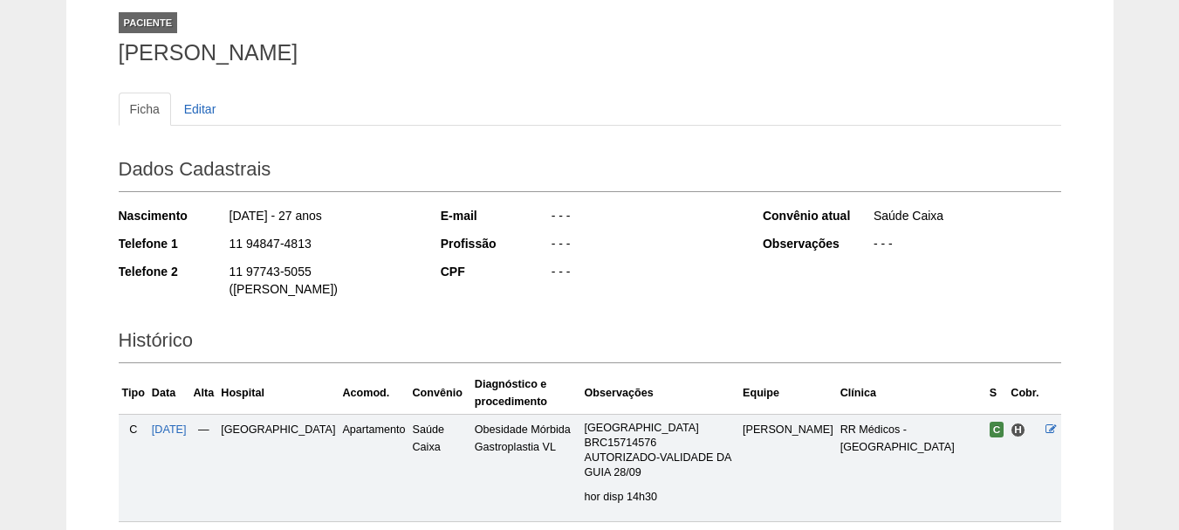
scroll to position [231, 0]
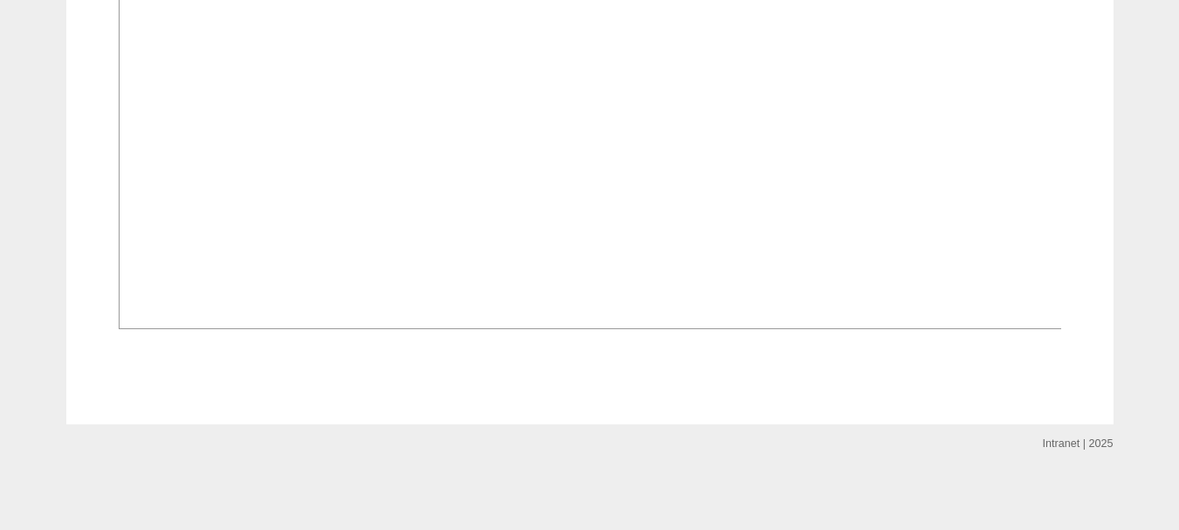
scroll to position [1487, 0]
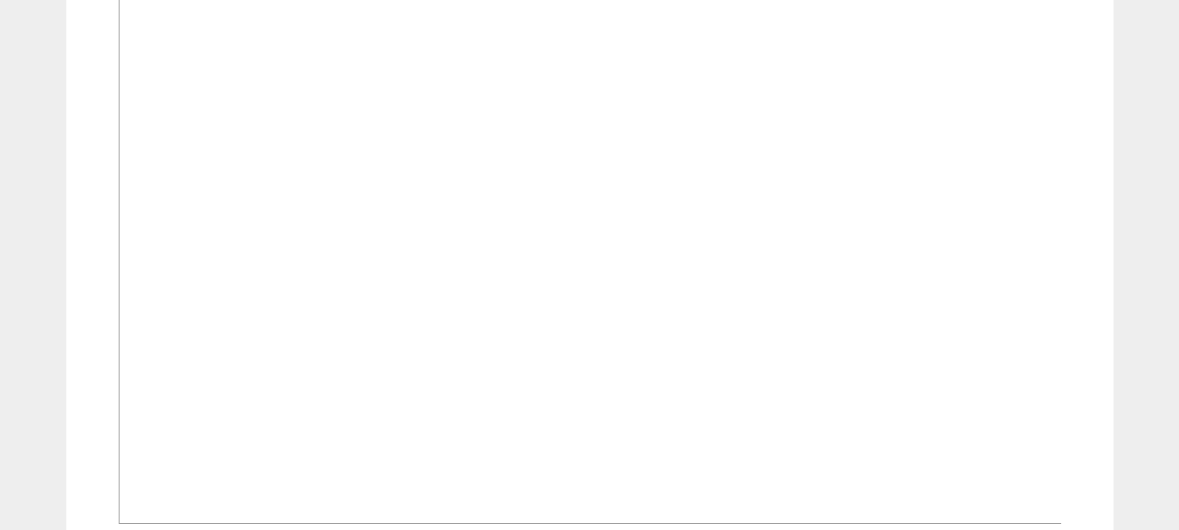
scroll to position [1309, 0]
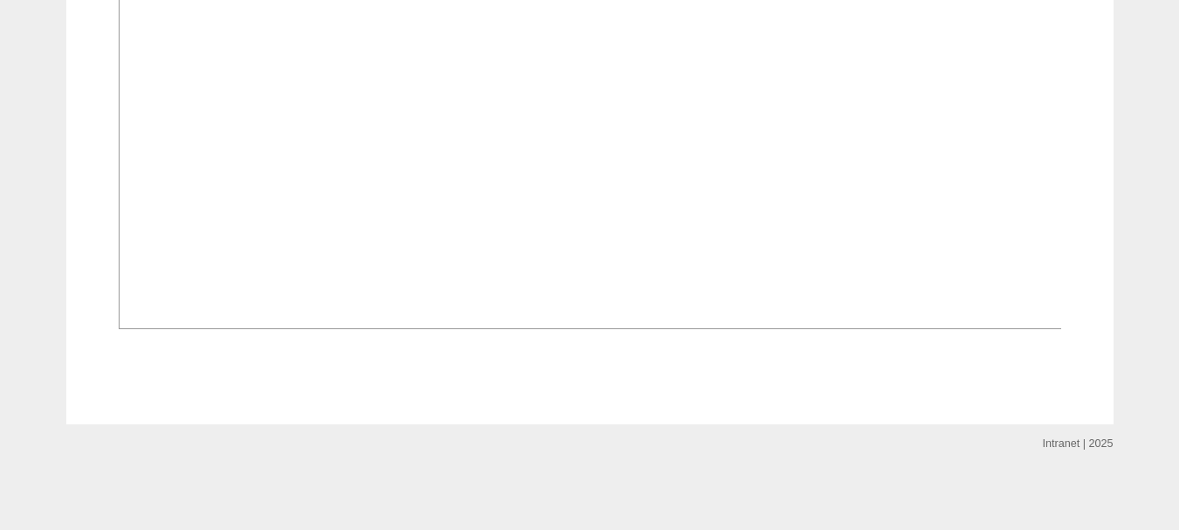
scroll to position [1221, 0]
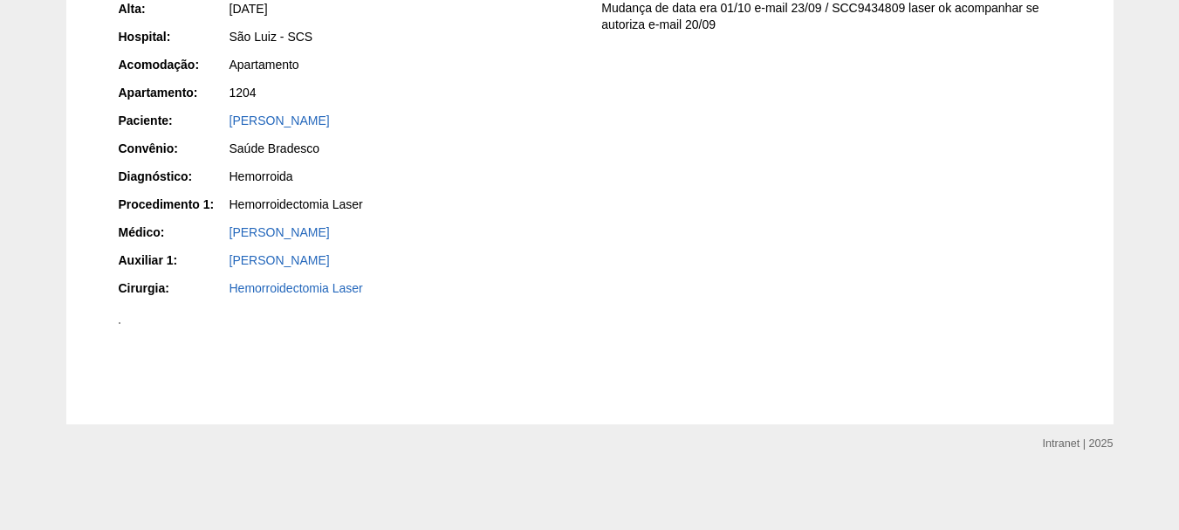
scroll to position [436, 0]
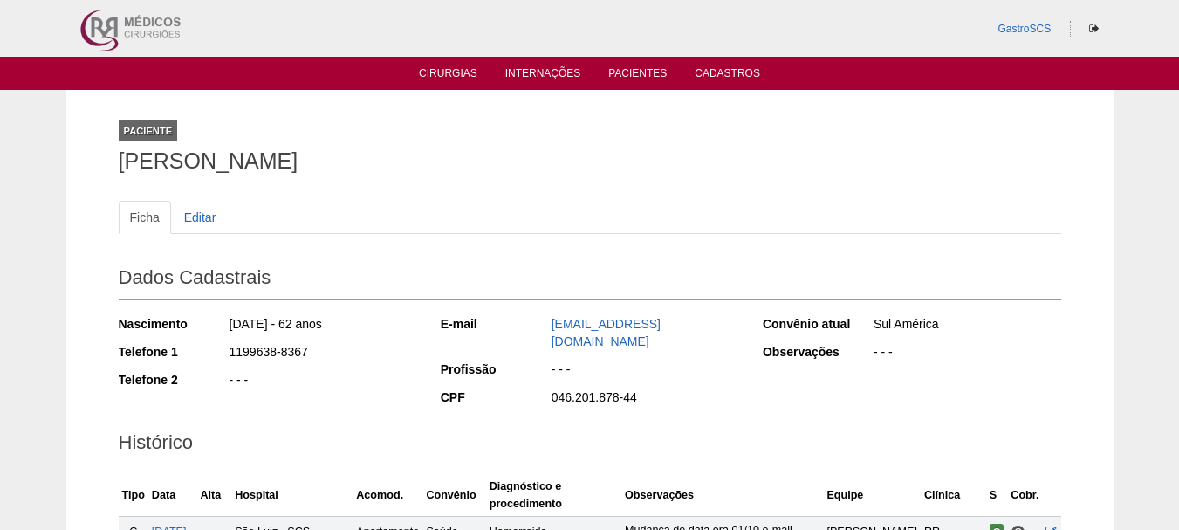
scroll to position [359, 0]
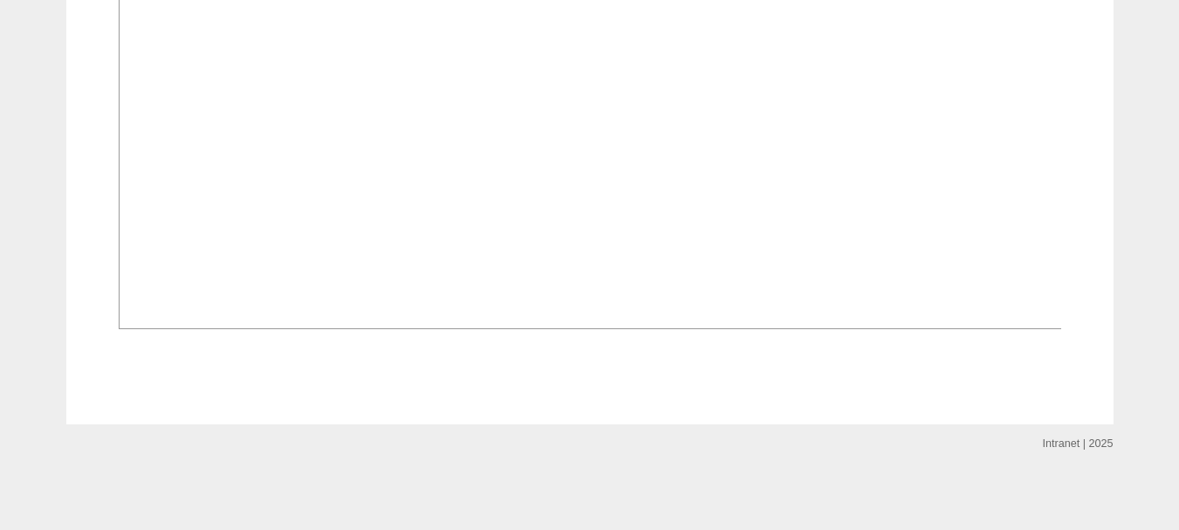
scroll to position [1483, 0]
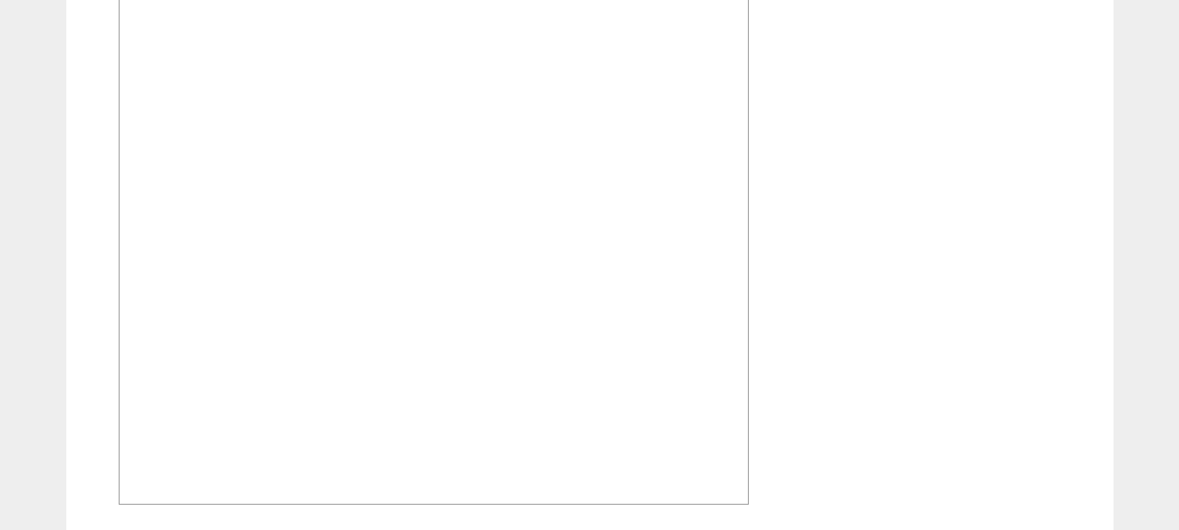
scroll to position [1347, 0]
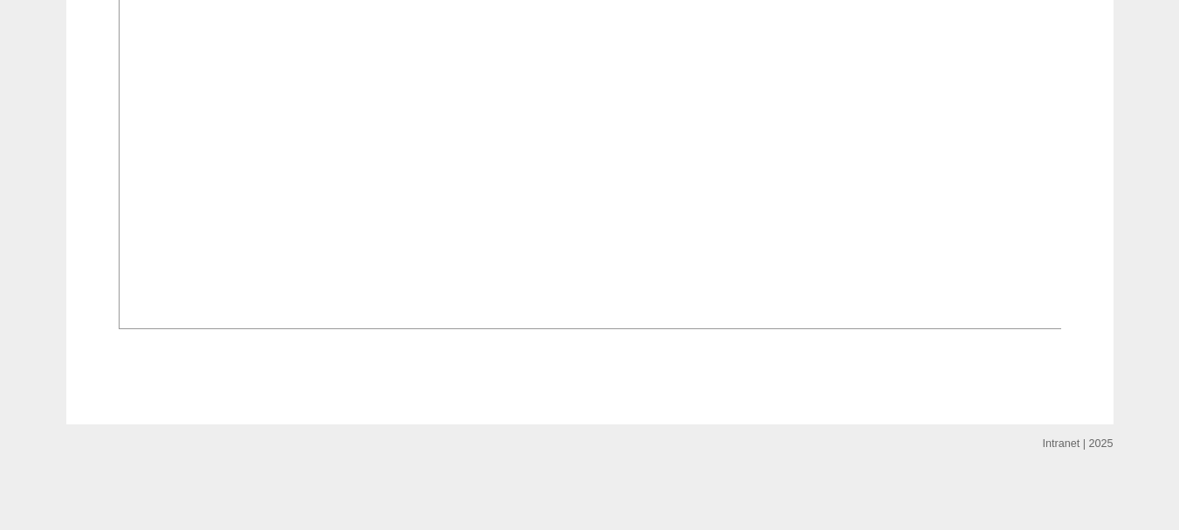
scroll to position [1309, 0]
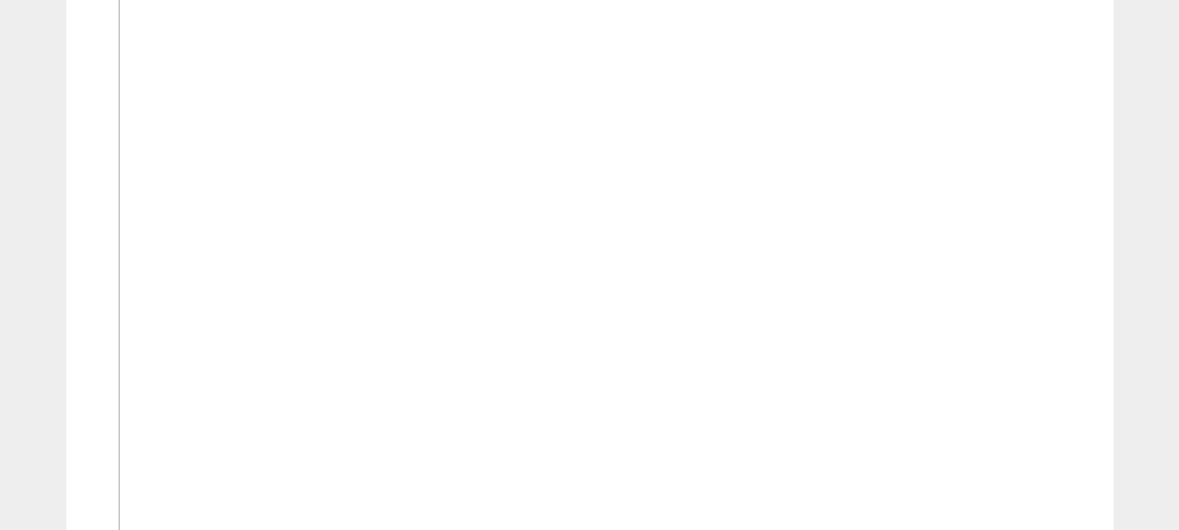
scroll to position [1396, 0]
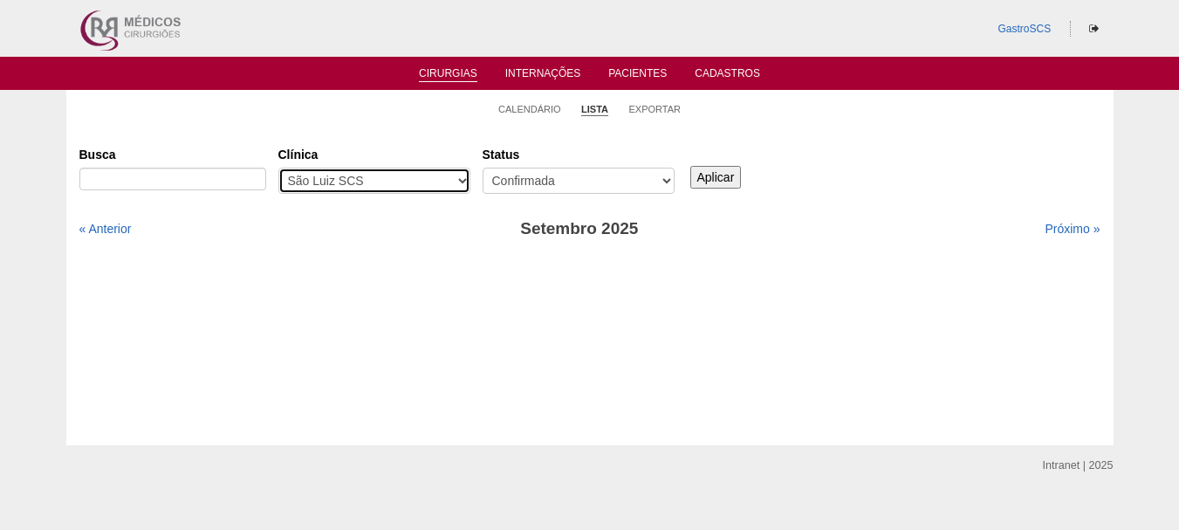
click at [459, 184] on select "- Qualquer - 6R Alphaville Assunção Bartira Brasil Christovão da Gama Cruz Azul…" at bounding box center [374, 181] width 192 height 26
select select "22"
click at [278, 168] on select "- Qualquer - 6R Alphaville Assunção Bartira Brasil Christovão da Gama Cruz Azul…" at bounding box center [374, 181] width 192 height 26
click at [727, 185] on input "Aplicar" at bounding box center [715, 177] width 51 height 23
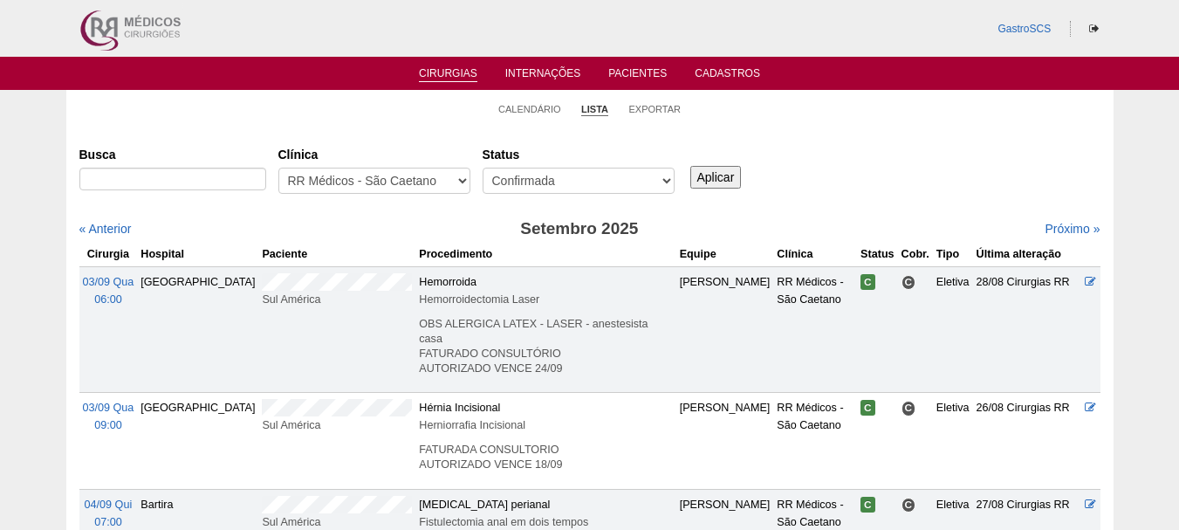
drag, startPoint x: 326, startPoint y: 287, endPoint x: 260, endPoint y: 363, distance: 100.8
click at [260, 363] on td "Sul América" at bounding box center [336, 329] width 157 height 126
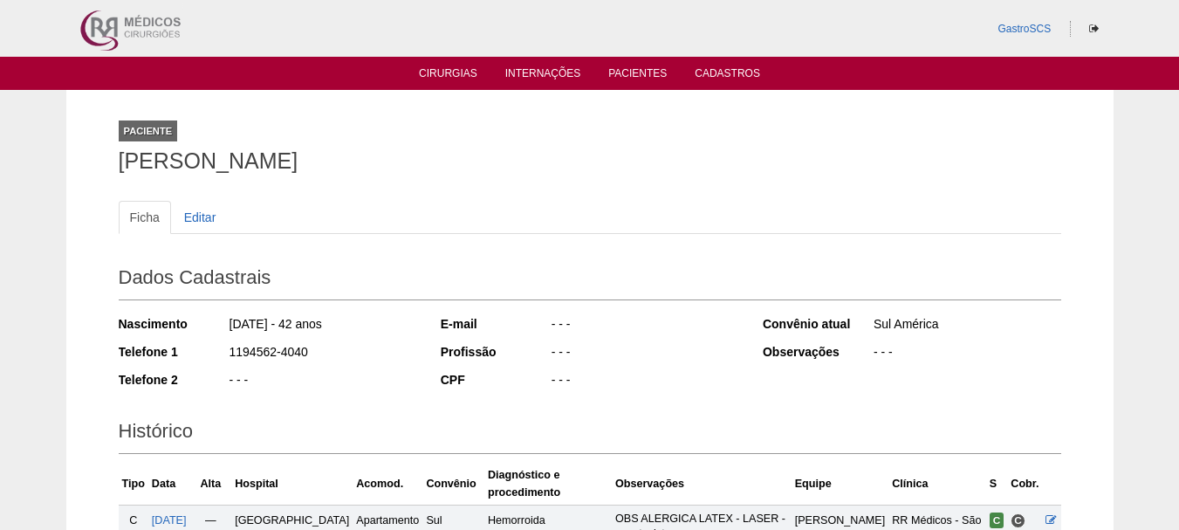
scroll to position [292, 0]
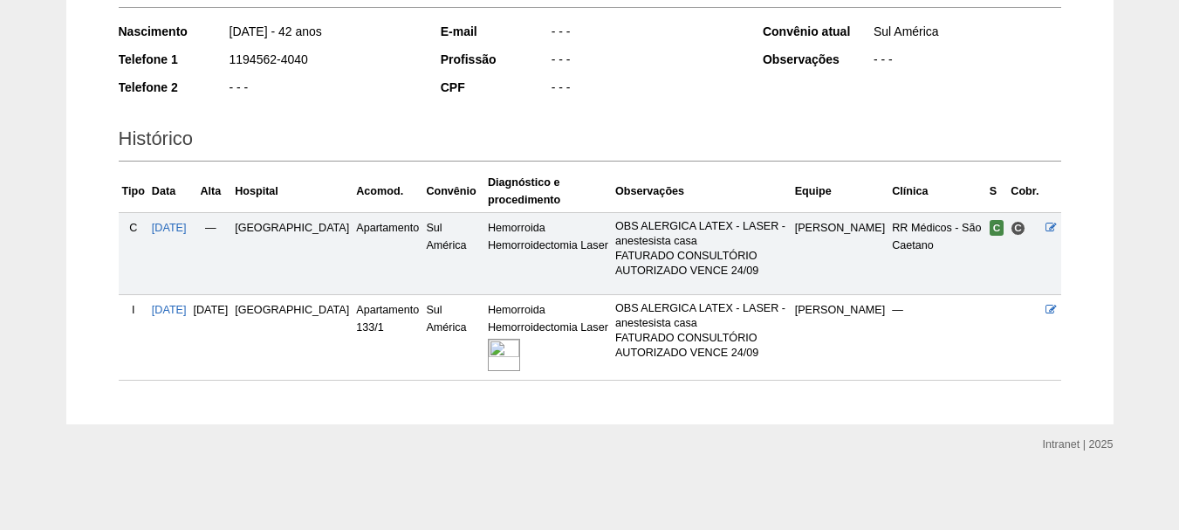
click at [488, 352] on img at bounding box center [504, 355] width 32 height 32
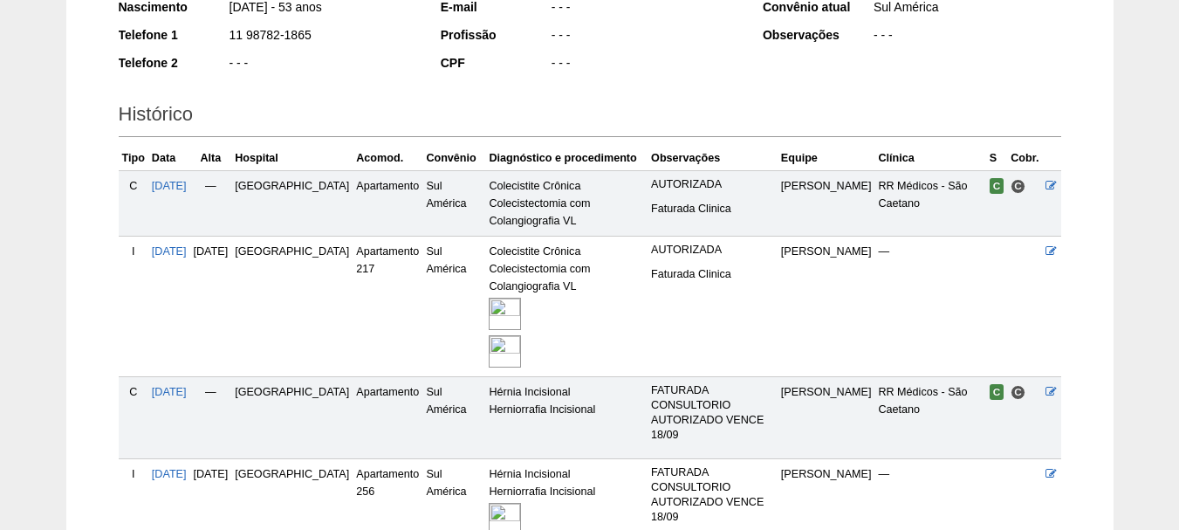
scroll to position [481, 0]
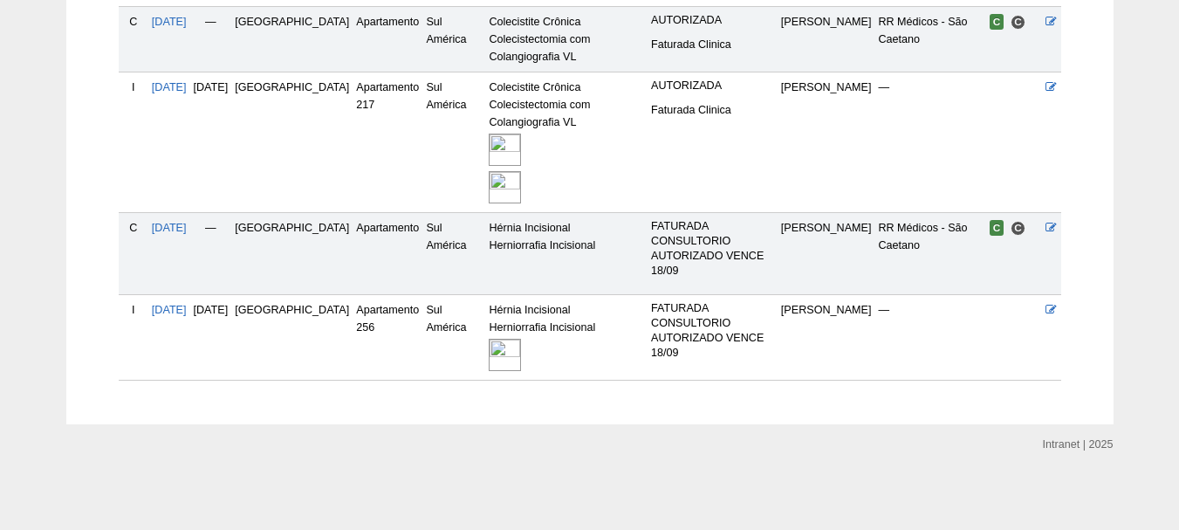
click at [489, 357] on img at bounding box center [505, 355] width 32 height 32
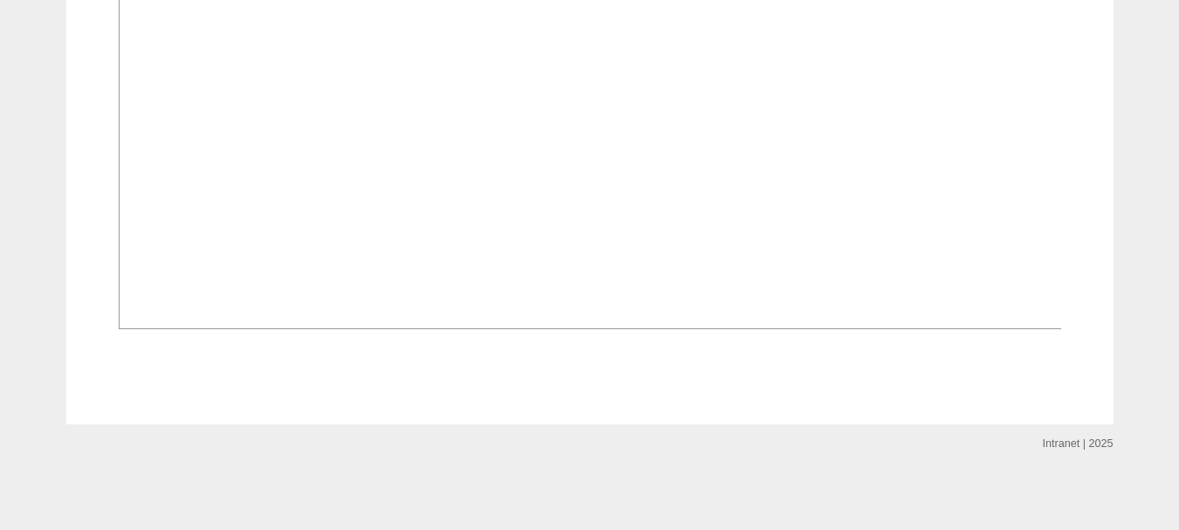
scroll to position [1515, 0]
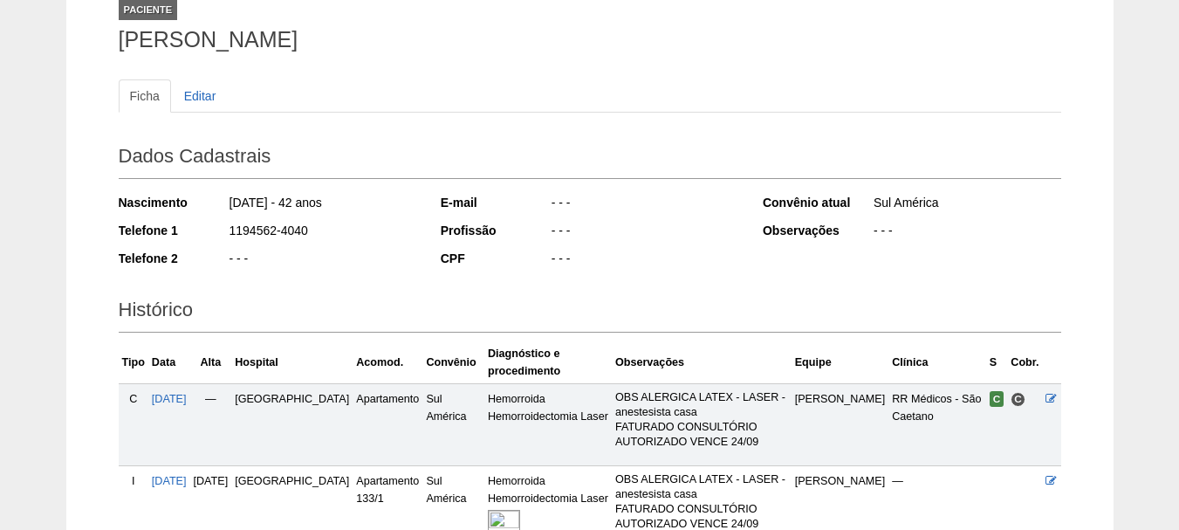
scroll to position [292, 0]
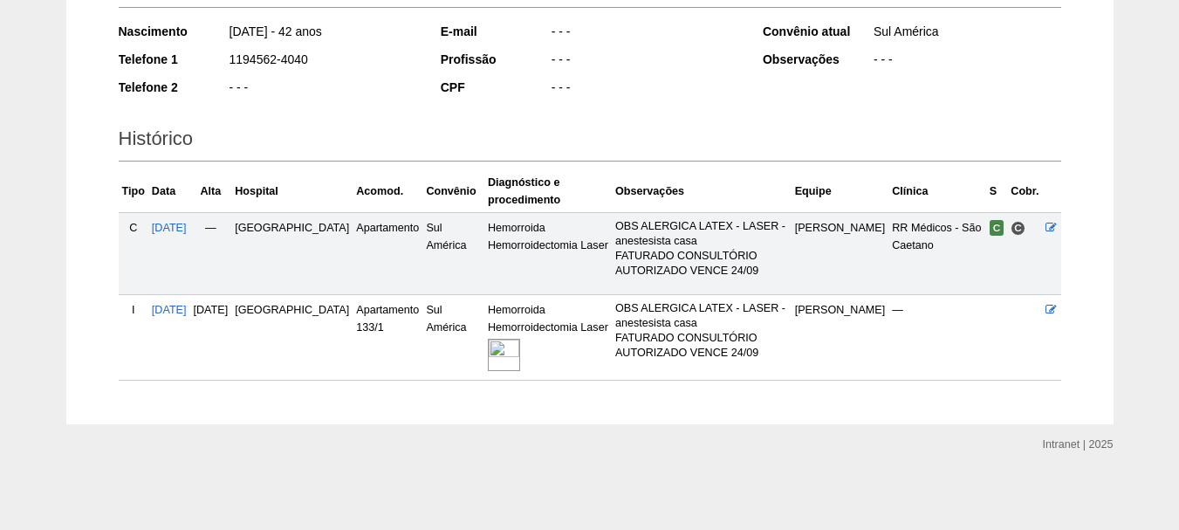
click at [488, 359] on img at bounding box center [504, 355] width 32 height 32
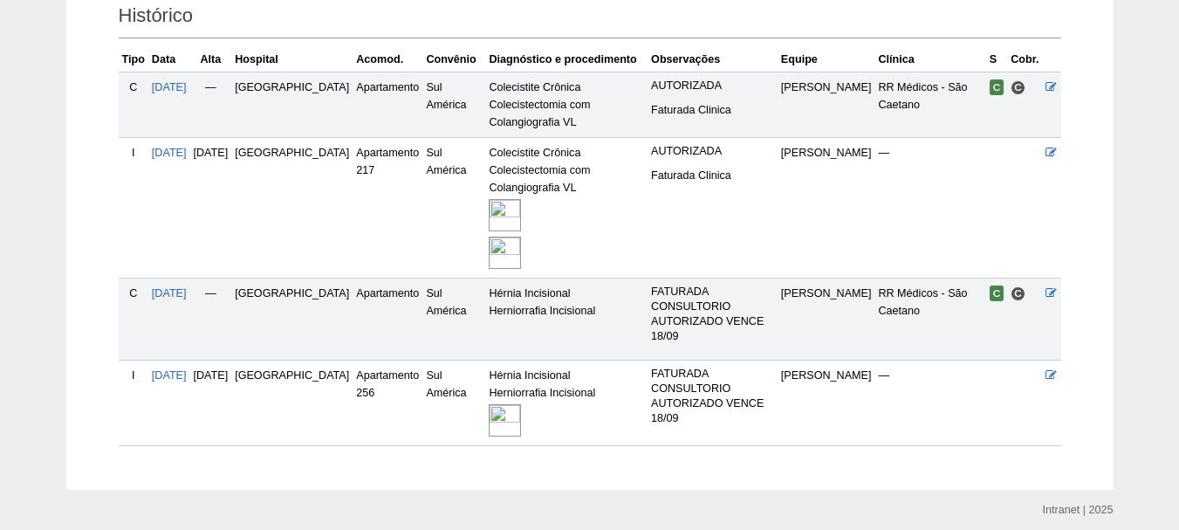
scroll to position [481, 0]
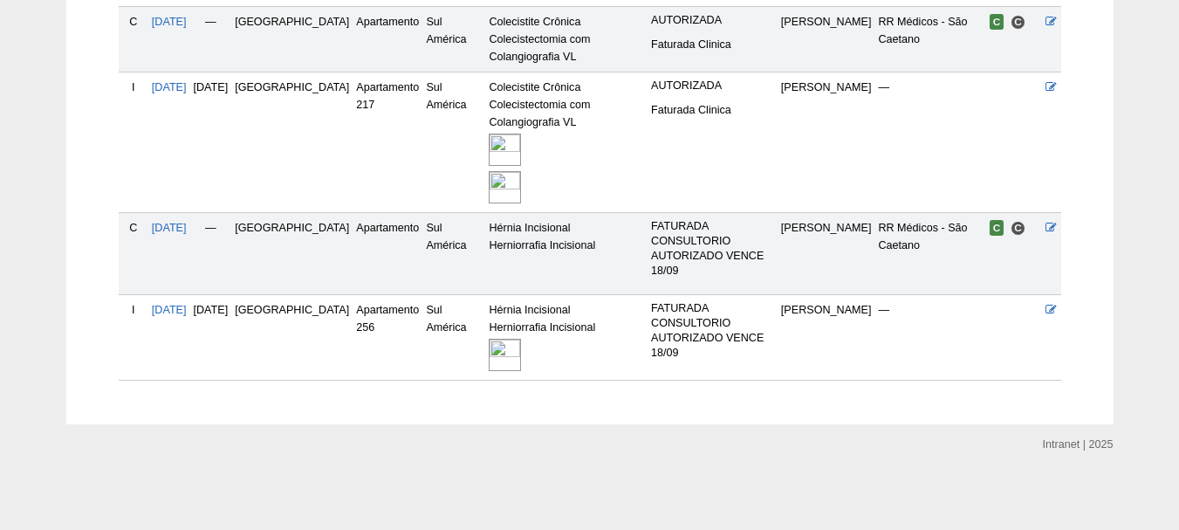
click at [489, 356] on img at bounding box center [505, 355] width 32 height 32
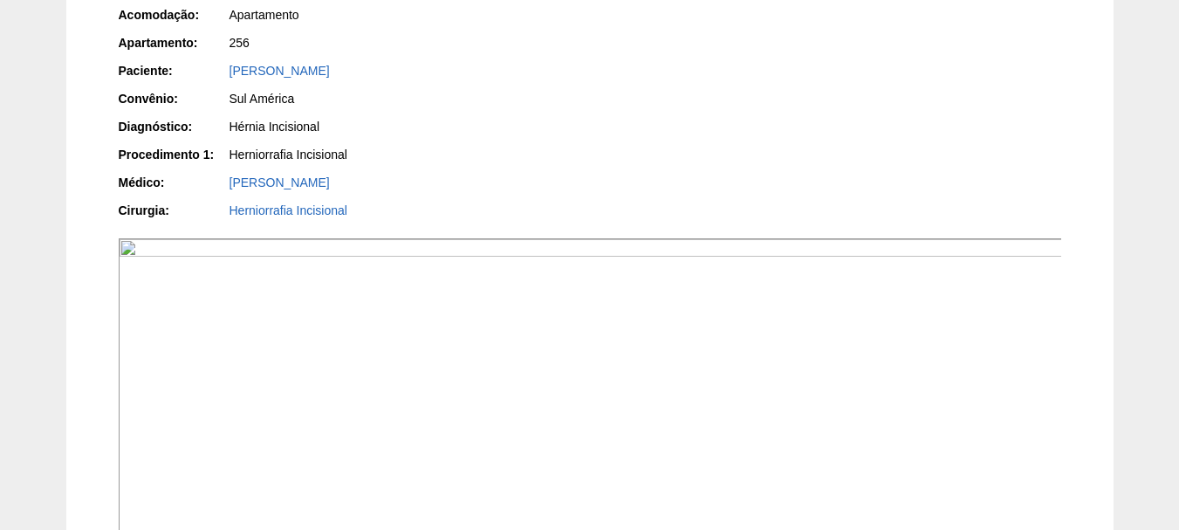
scroll to position [87, 0]
